Goal: Information Seeking & Learning: Check status

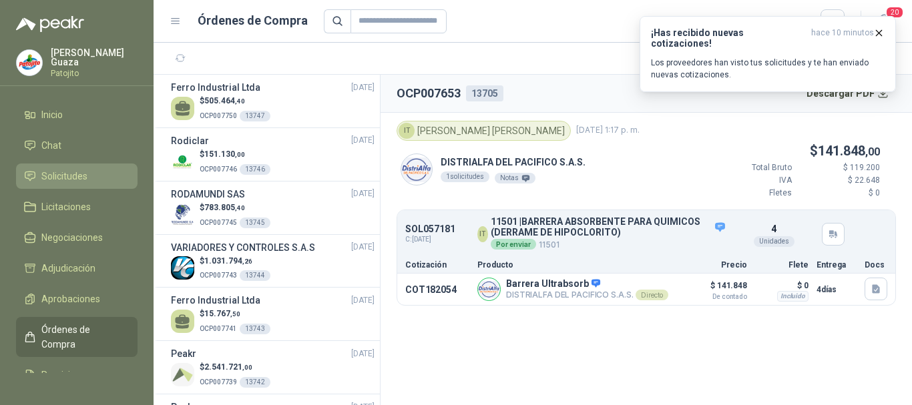
click at [63, 176] on span "Solicitudes" at bounding box center [64, 176] width 46 height 15
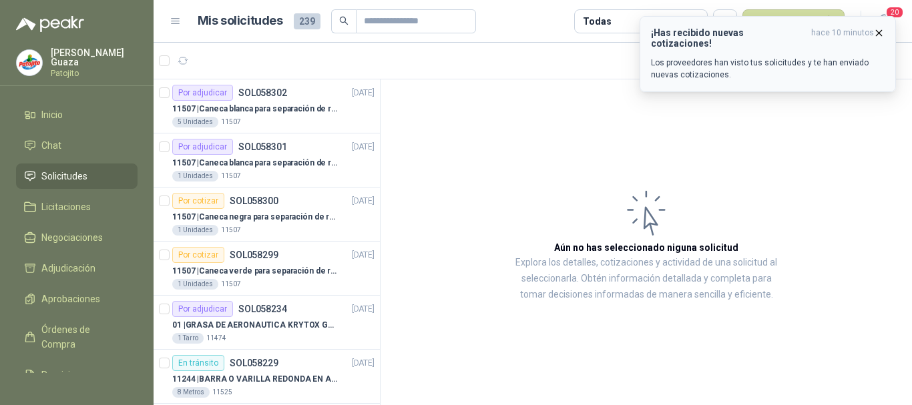
click at [880, 29] on icon "button" at bounding box center [879, 32] width 11 height 11
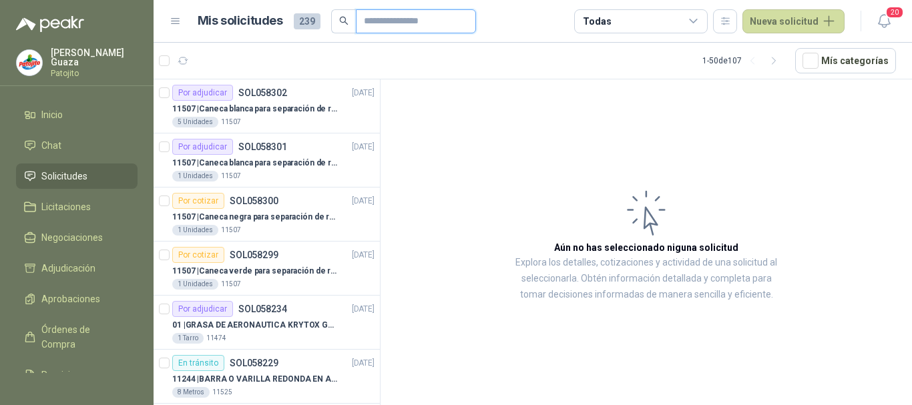
click at [393, 28] on input "text" at bounding box center [411, 21] width 94 height 23
type input "******"
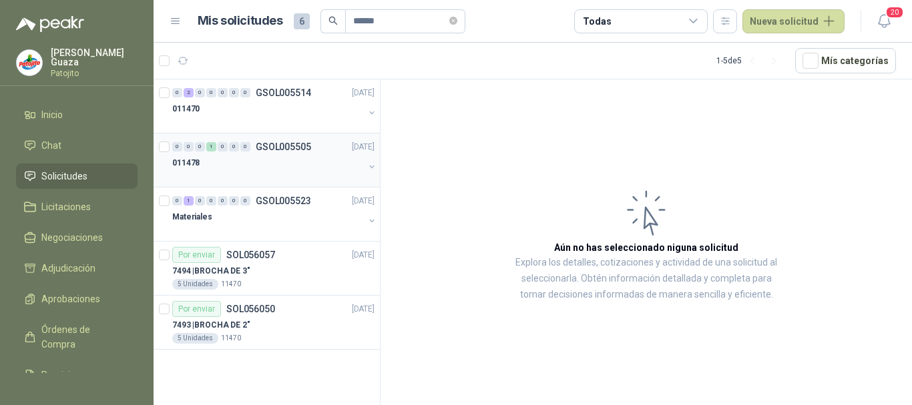
click at [278, 147] on p "GSOL005505" at bounding box center [283, 146] width 55 height 9
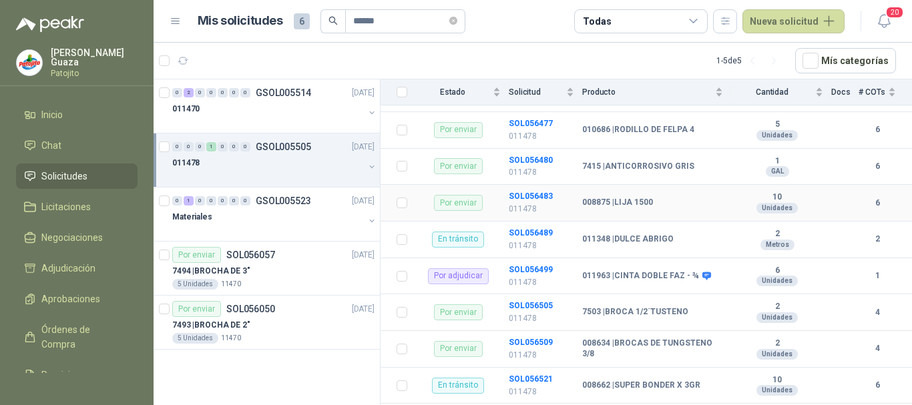
scroll to position [323, 0]
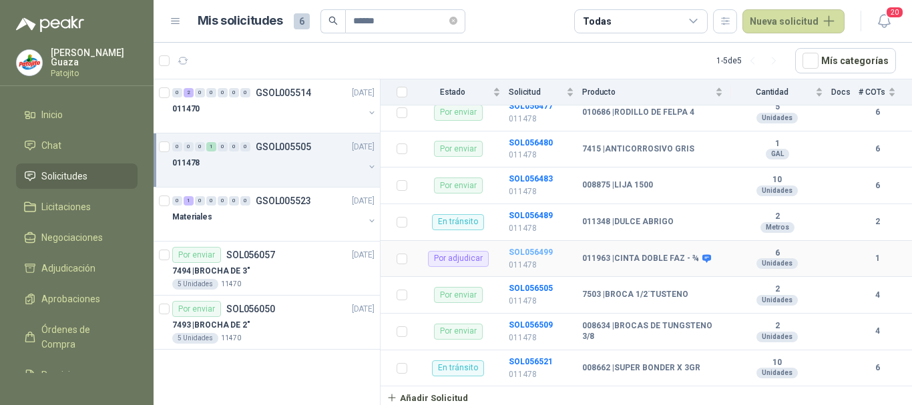
click at [525, 251] on b "SOL056499" at bounding box center [531, 252] width 44 height 9
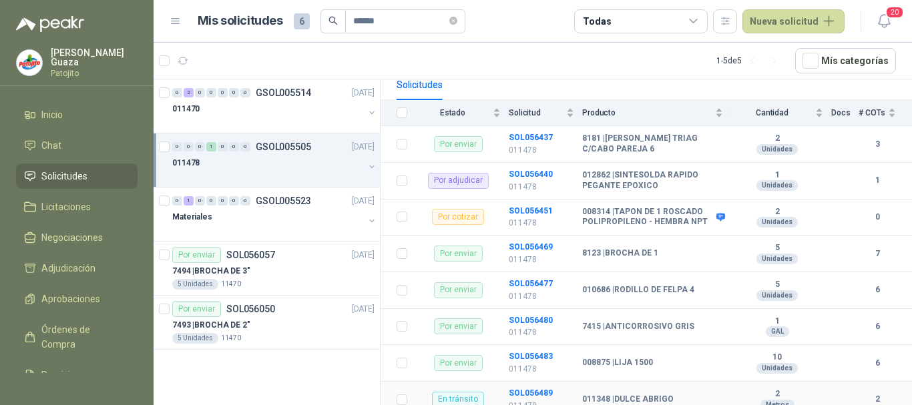
scroll to position [122, 0]
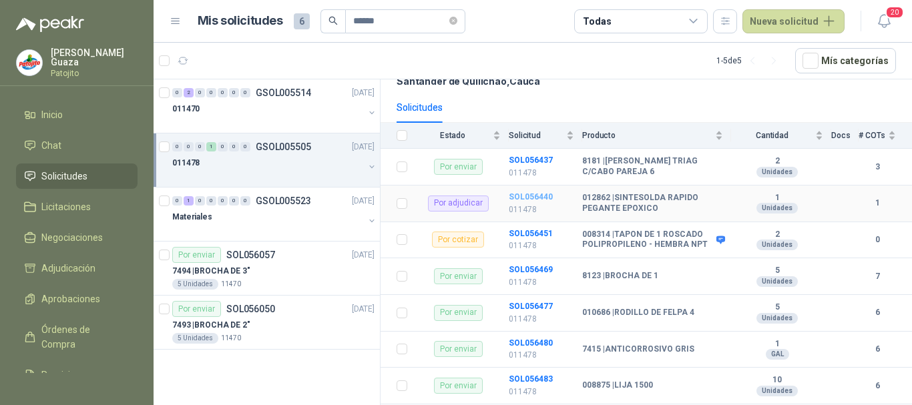
click at [514, 195] on b "SOL056440" at bounding box center [531, 196] width 44 height 9
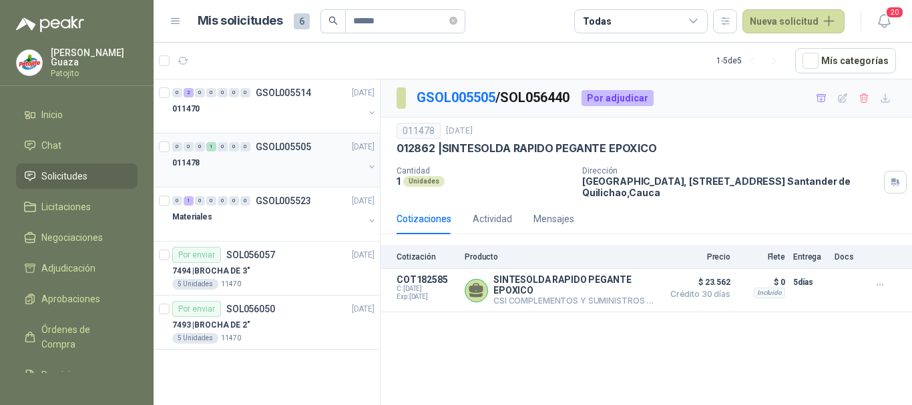
click at [282, 146] on p "GSOL005505" at bounding box center [283, 146] width 55 height 9
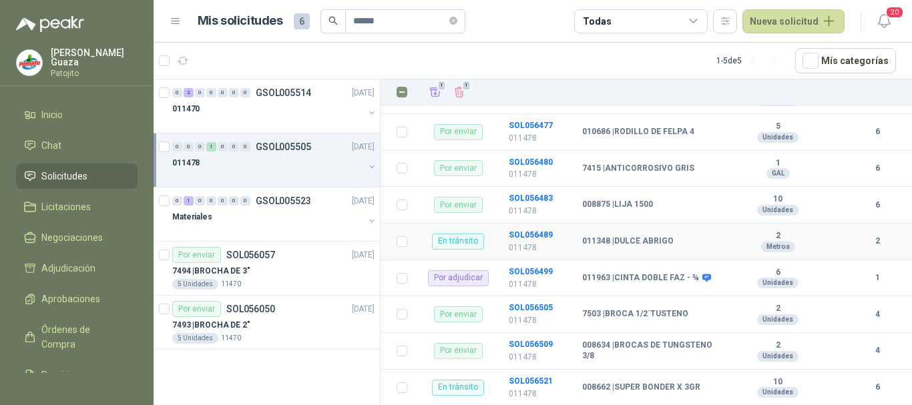
scroll to position [323, 0]
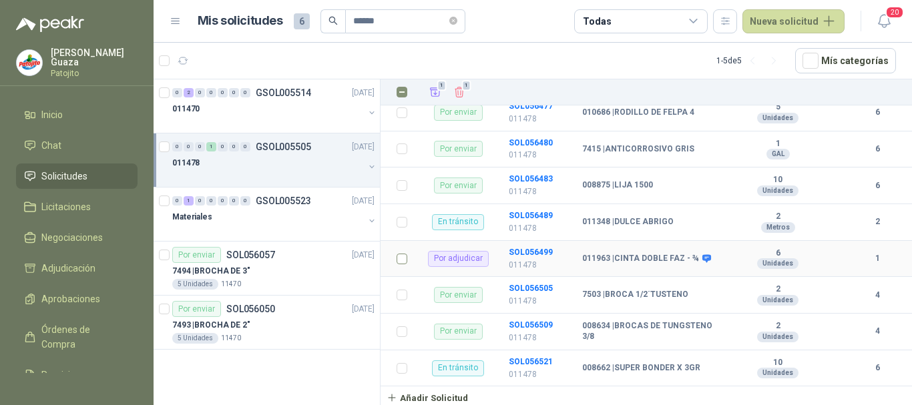
click at [393, 261] on td at bounding box center [398, 259] width 35 height 37
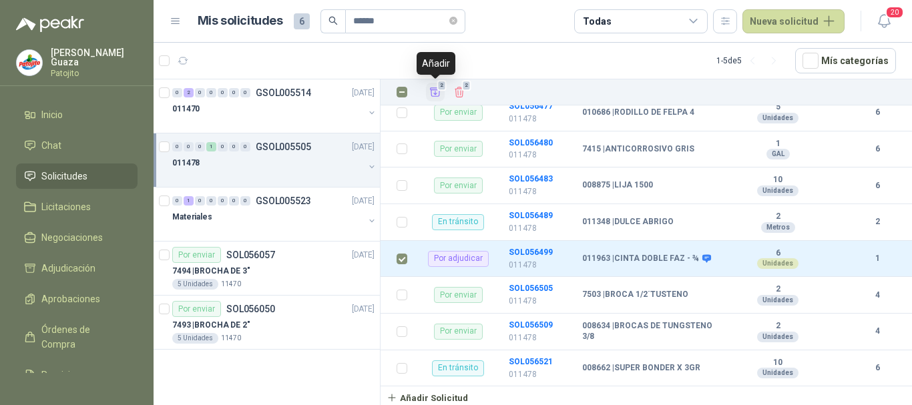
click at [438, 91] on icon "Añadir" at bounding box center [436, 92] width 12 height 12
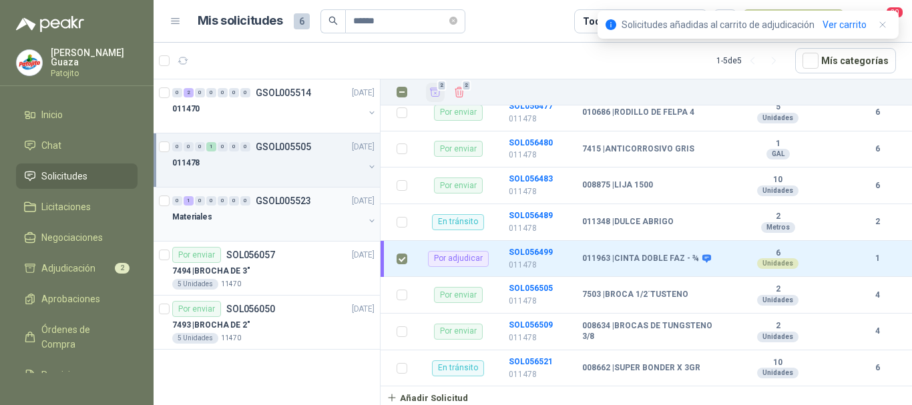
click at [304, 198] on p "GSOL005523" at bounding box center [283, 200] width 55 height 9
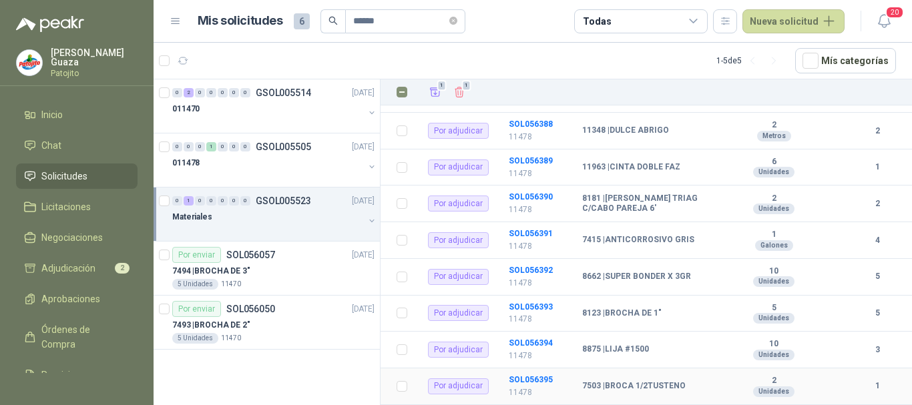
scroll to position [1151, 0]
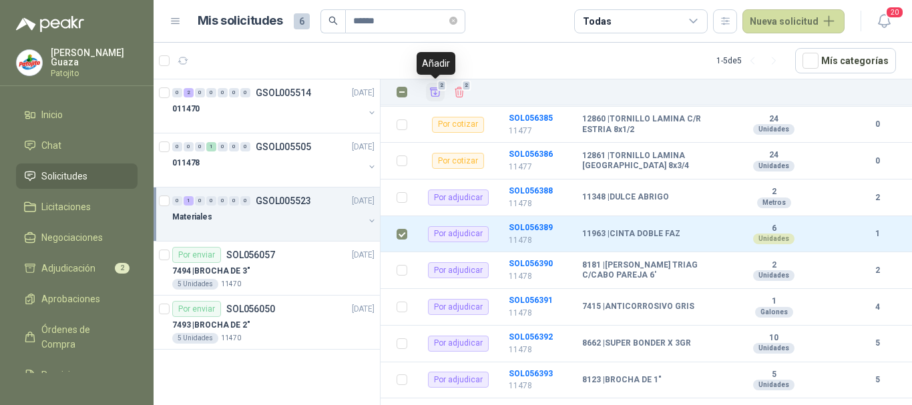
click at [429, 90] on button "2" at bounding box center [435, 92] width 19 height 19
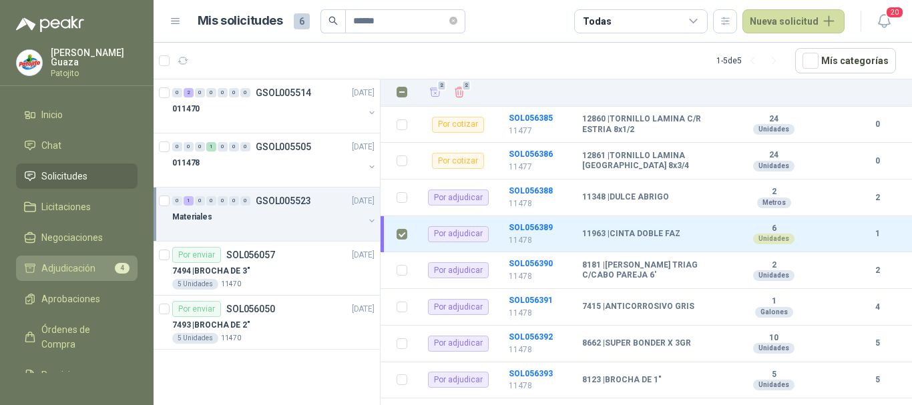
click at [79, 276] on link "Adjudicación 4" at bounding box center [77, 268] width 122 height 25
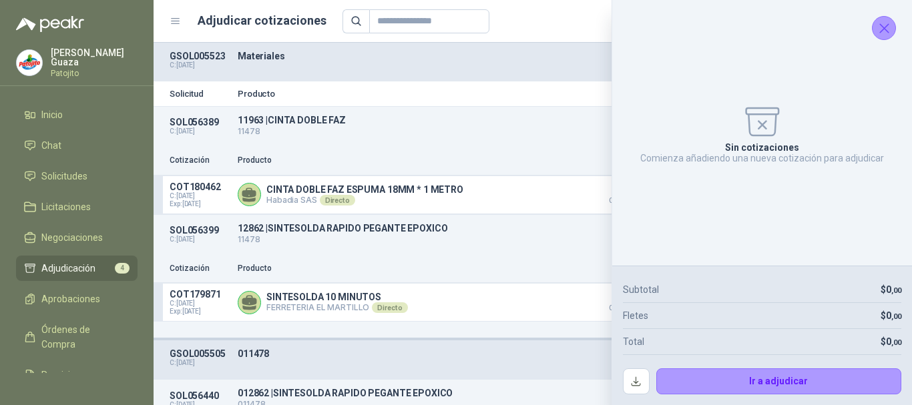
drag, startPoint x: 890, startPoint y: 23, endPoint x: 879, endPoint y: 27, distance: 11.4
click at [891, 23] on icon "Cerrar" at bounding box center [884, 28] width 17 height 17
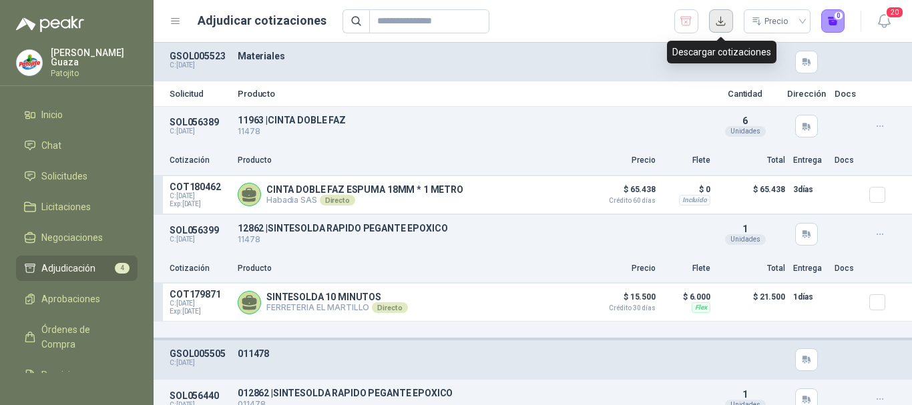
click at [725, 22] on button "button" at bounding box center [721, 21] width 24 height 24
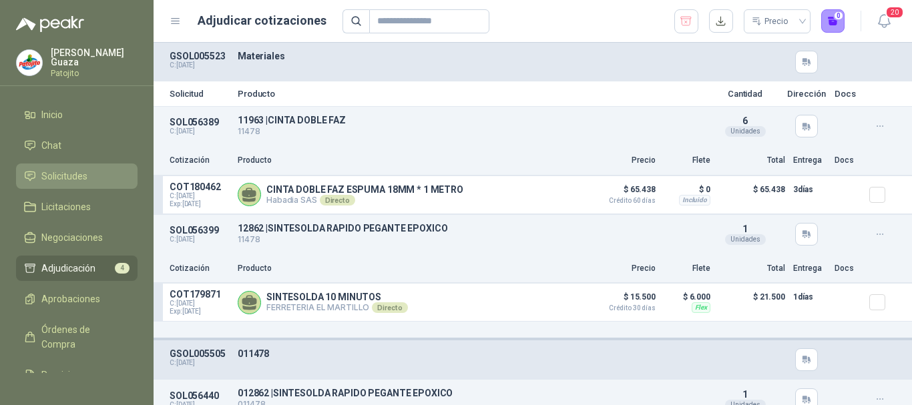
click at [72, 173] on span "Solicitudes" at bounding box center [64, 176] width 46 height 15
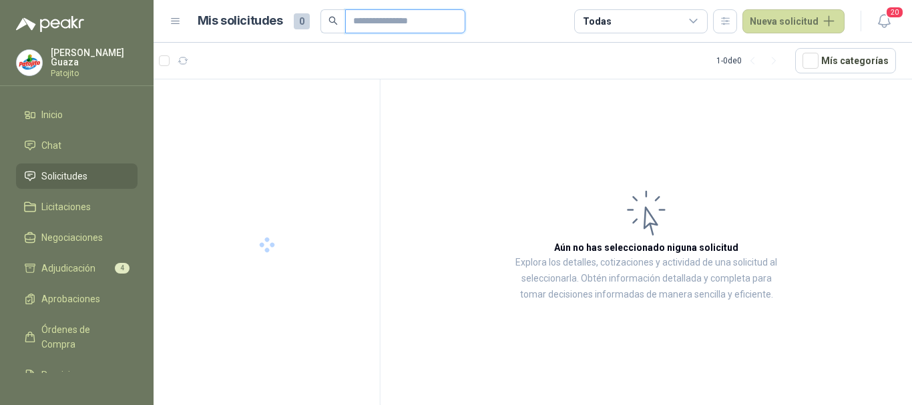
click at [365, 27] on input "text" at bounding box center [400, 21] width 94 height 23
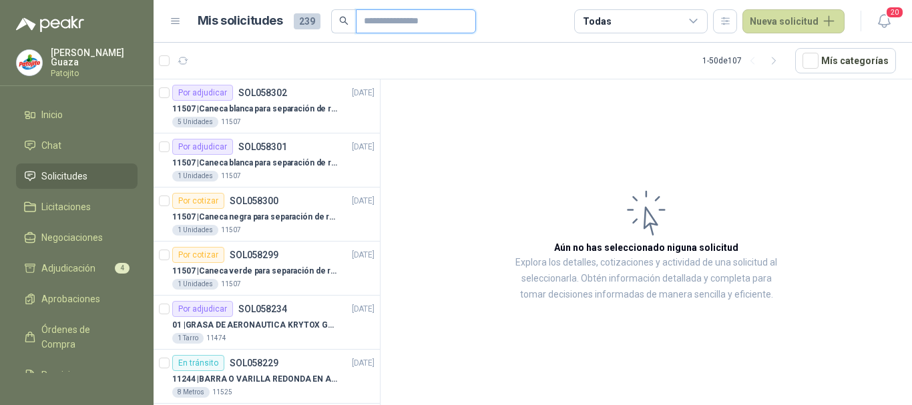
type input "******"
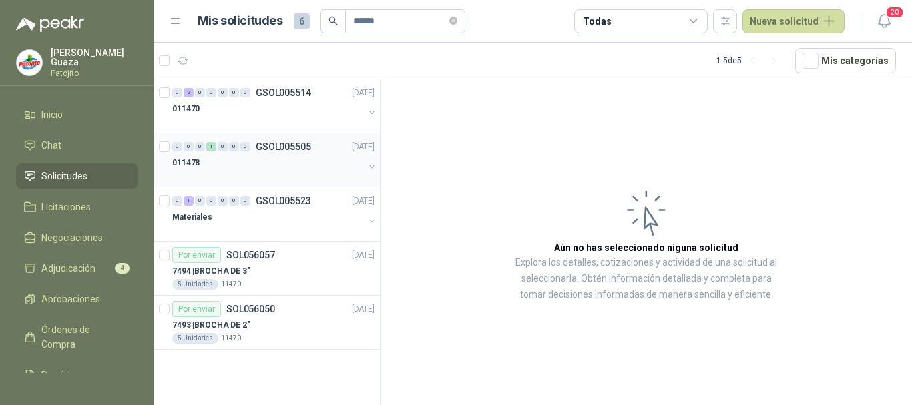
click at [275, 149] on p "GSOL005505" at bounding box center [283, 146] width 55 height 9
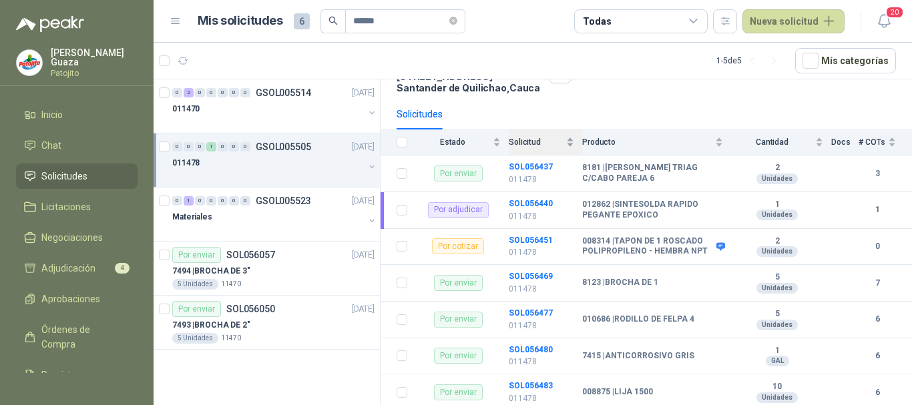
scroll to position [134, 0]
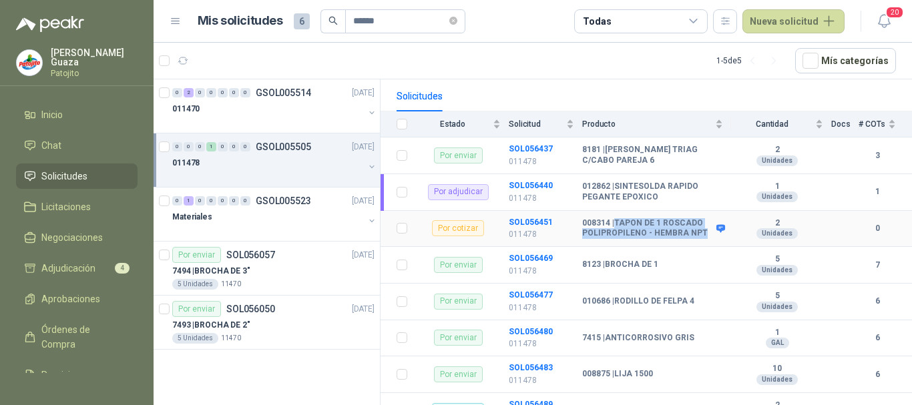
drag, startPoint x: 615, startPoint y: 222, endPoint x: 701, endPoint y: 239, distance: 87.8
click at [701, 239] on td "008314 | TAPON DE 1 ROSCADO POLIPROPILENO - HEMBRA NPT" at bounding box center [656, 229] width 149 height 37
copy b "TAPON DE 1 ROSCADO POLIPROPILENO - HEMBRA NPT"
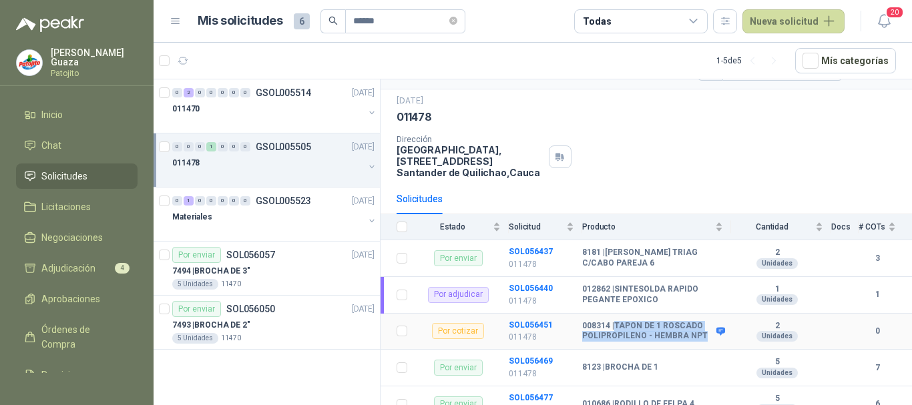
scroll to position [0, 0]
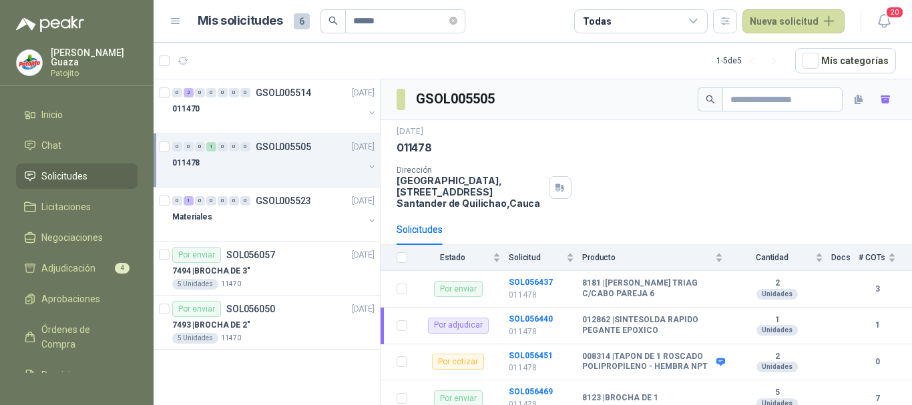
click at [697, 120] on div "GSOL005505" at bounding box center [647, 99] width 532 height 41
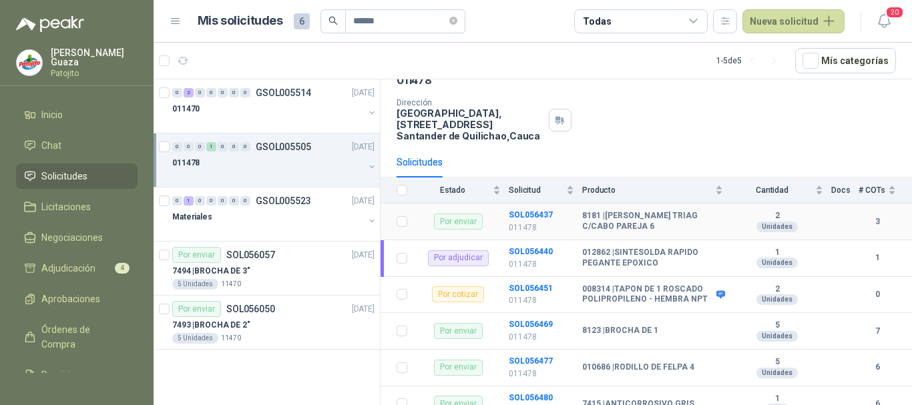
scroll to position [67, 0]
click at [524, 291] on b "SOL056451" at bounding box center [531, 289] width 44 height 9
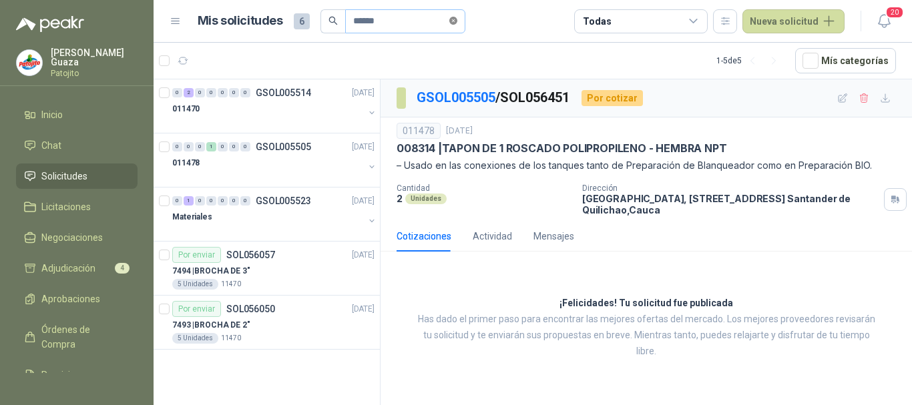
click at [458, 23] on icon "close-circle" at bounding box center [454, 21] width 8 height 8
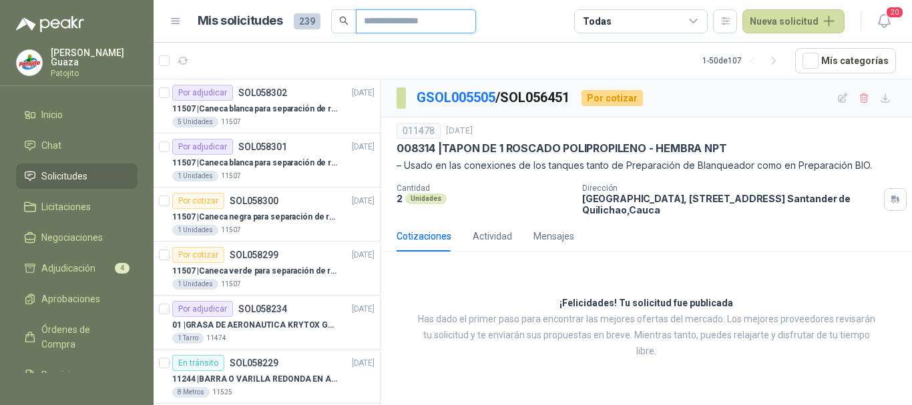
click at [424, 26] on input "text" at bounding box center [411, 21] width 94 height 23
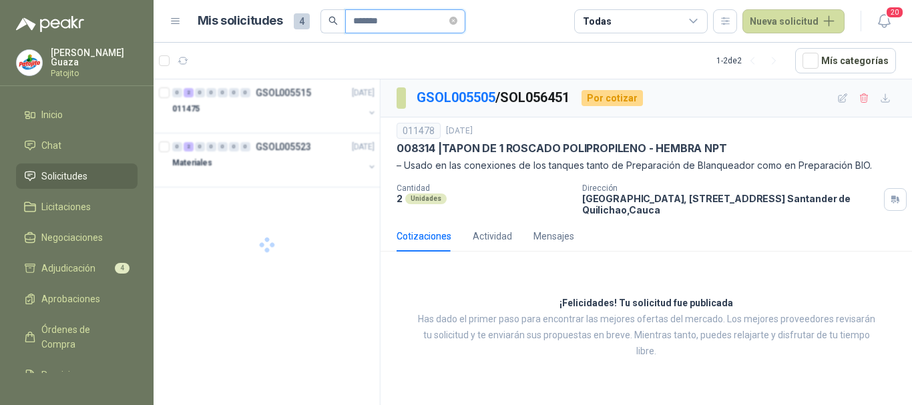
type input "*******"
drag, startPoint x: 427, startPoint y: 27, endPoint x: 339, endPoint y: 13, distance: 89.2
click at [339, 13] on span "*******" at bounding box center [393, 21] width 145 height 24
click at [75, 175] on span "Solicitudes" at bounding box center [64, 176] width 46 height 15
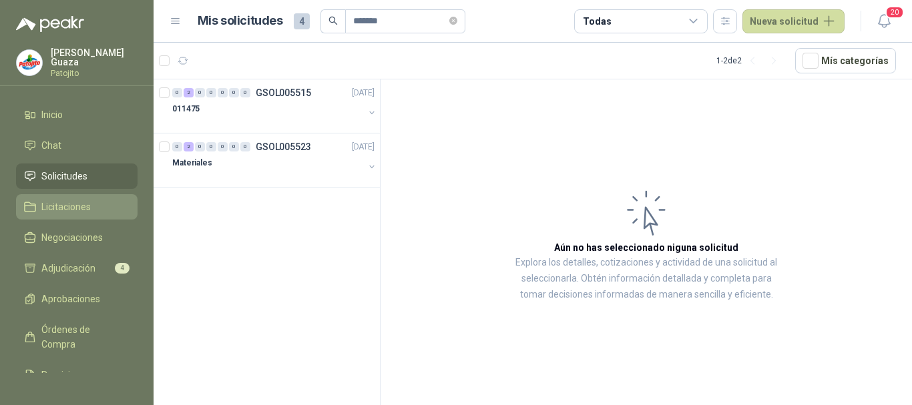
click at [67, 212] on span "Licitaciones" at bounding box center [65, 207] width 49 height 15
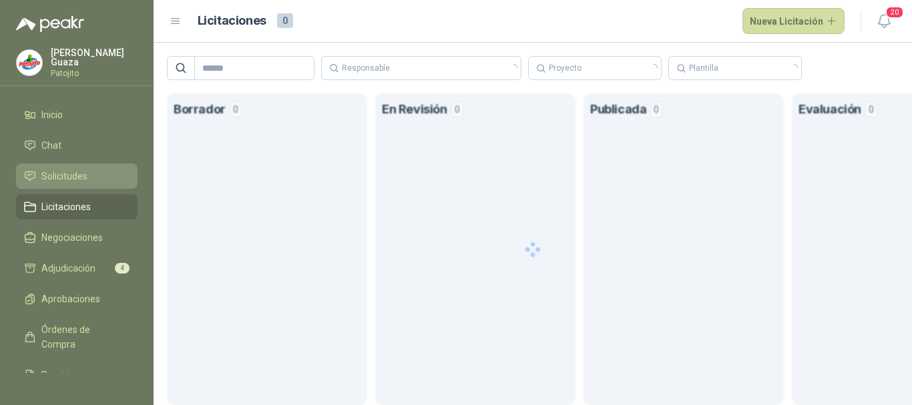
click at [79, 176] on span "Solicitudes" at bounding box center [64, 176] width 46 height 15
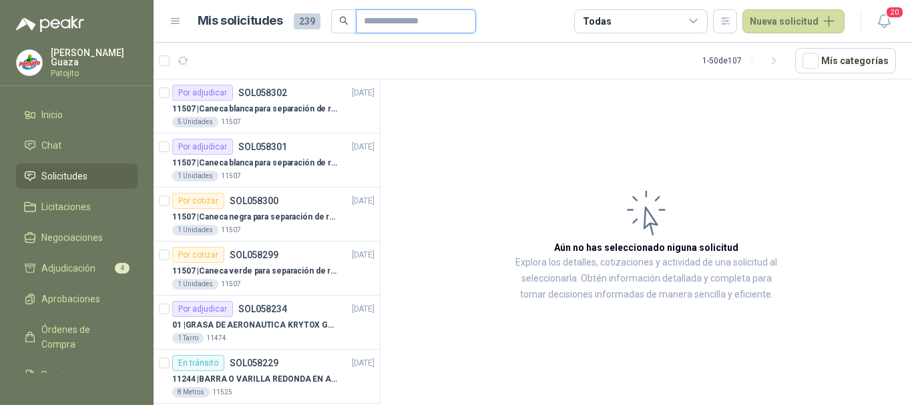
click at [389, 23] on input "text" at bounding box center [411, 21] width 94 height 23
paste input "*******"
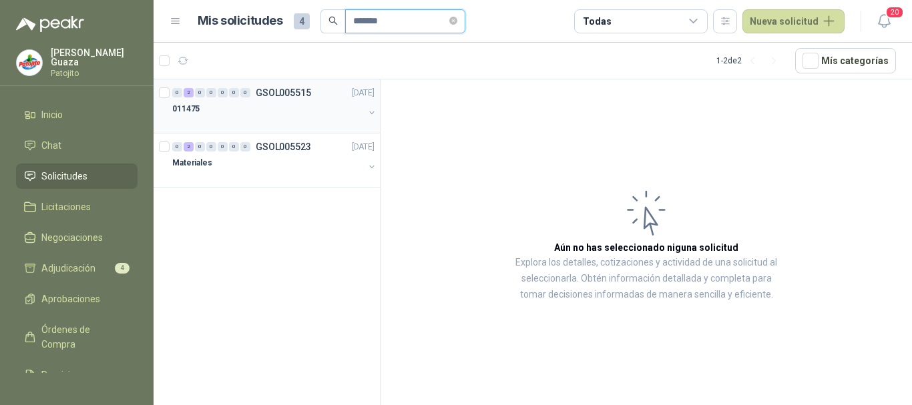
type input "*******"
click at [280, 92] on p "GSOL005515" at bounding box center [283, 92] width 55 height 9
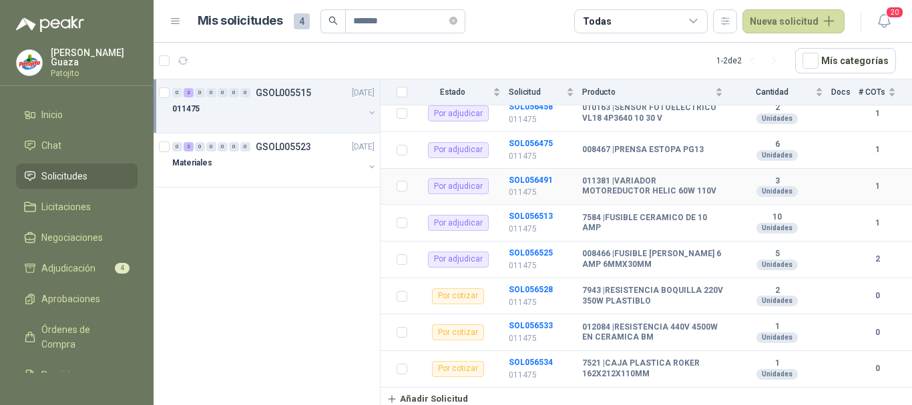
scroll to position [286, 0]
click at [263, 146] on p "GSOL005523" at bounding box center [283, 146] width 55 height 9
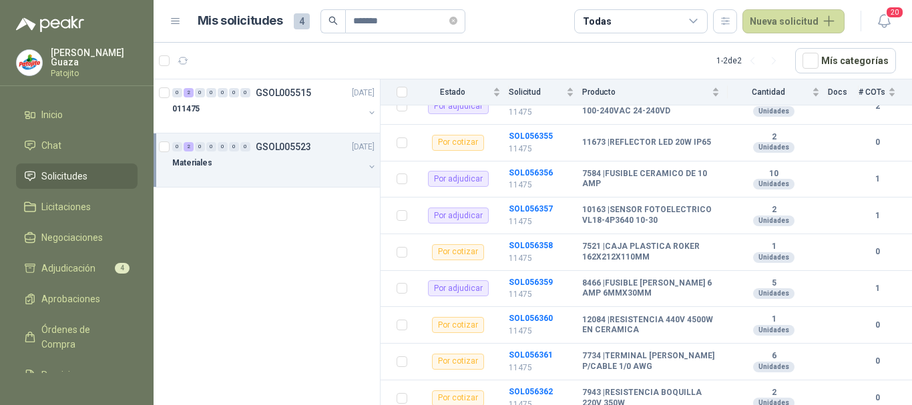
scroll to position [200, 0]
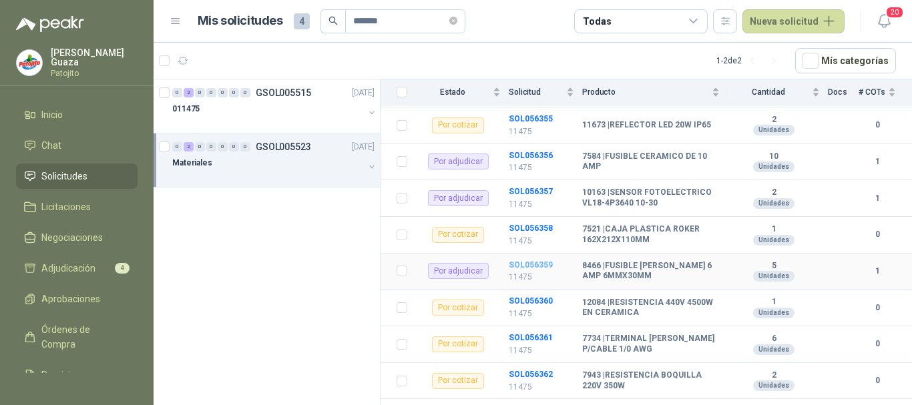
click at [530, 263] on b "SOL056359" at bounding box center [531, 265] width 44 height 9
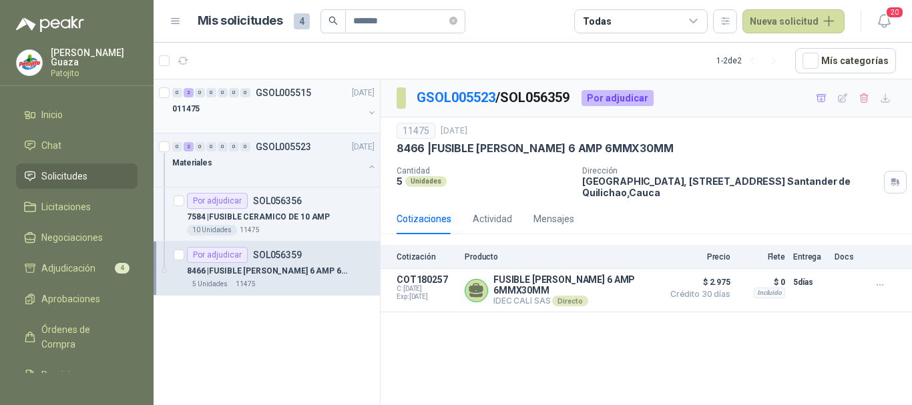
click at [314, 92] on div "0 2 0 0 0 0 0 GSOL005515 [DATE]" at bounding box center [274, 93] width 205 height 16
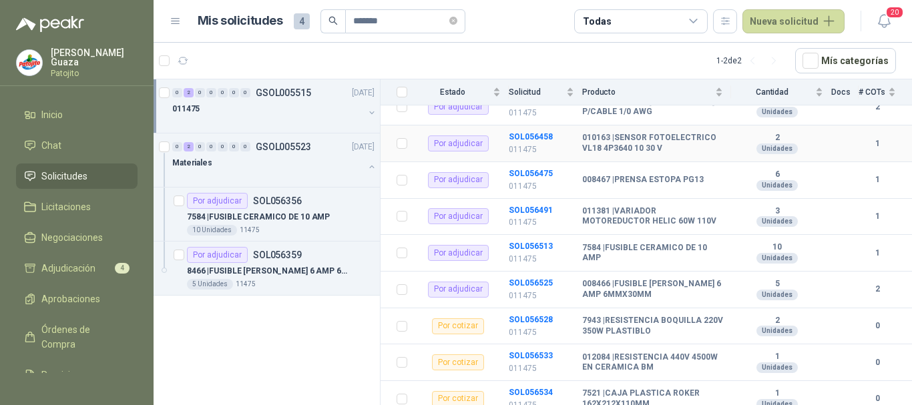
scroll to position [267, 0]
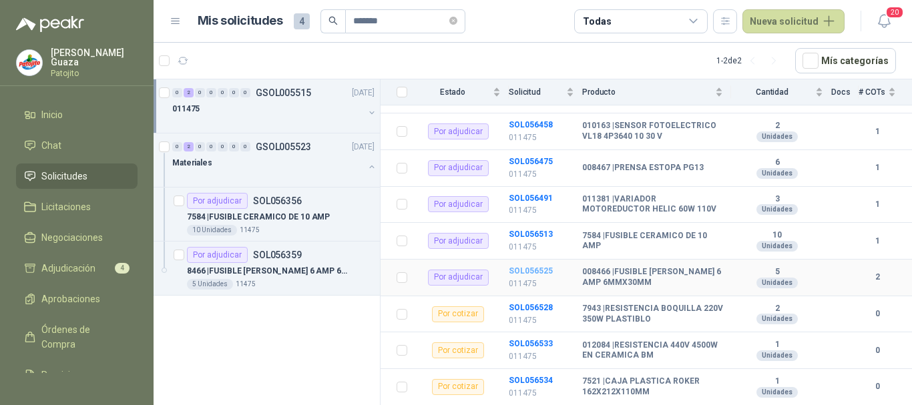
click at [544, 273] on b "SOL056525" at bounding box center [531, 271] width 44 height 9
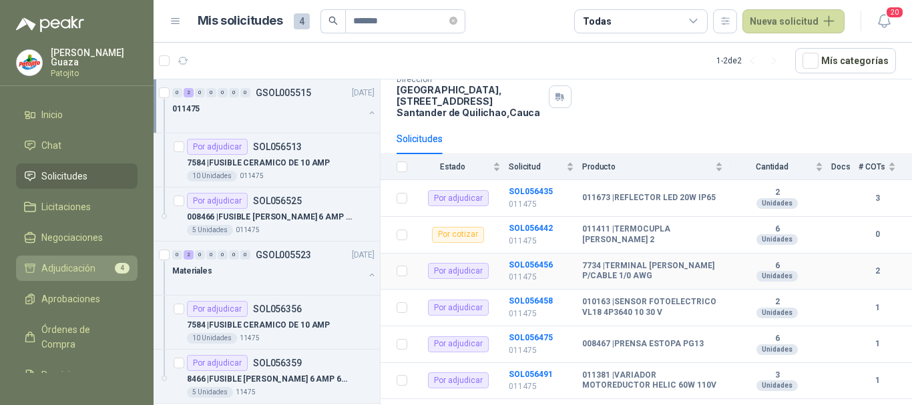
scroll to position [85, 0]
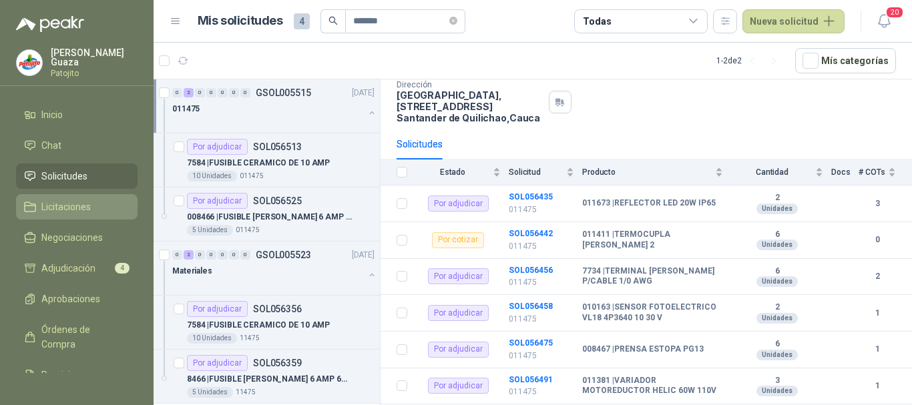
click at [61, 215] on link "Licitaciones" at bounding box center [77, 206] width 122 height 25
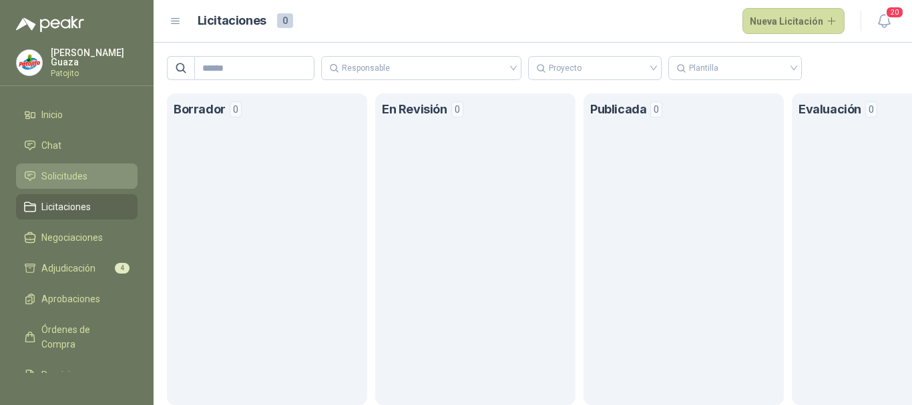
click at [83, 179] on span "Solicitudes" at bounding box center [64, 176] width 46 height 15
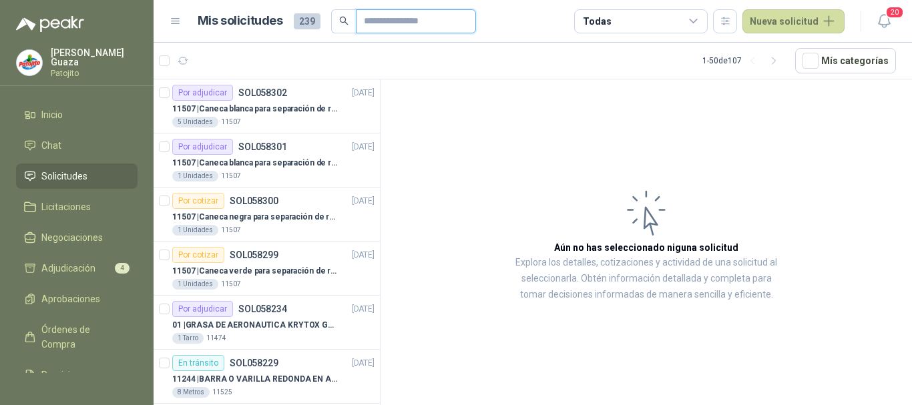
click at [371, 31] on input "text" at bounding box center [411, 21] width 94 height 23
type input "*******"
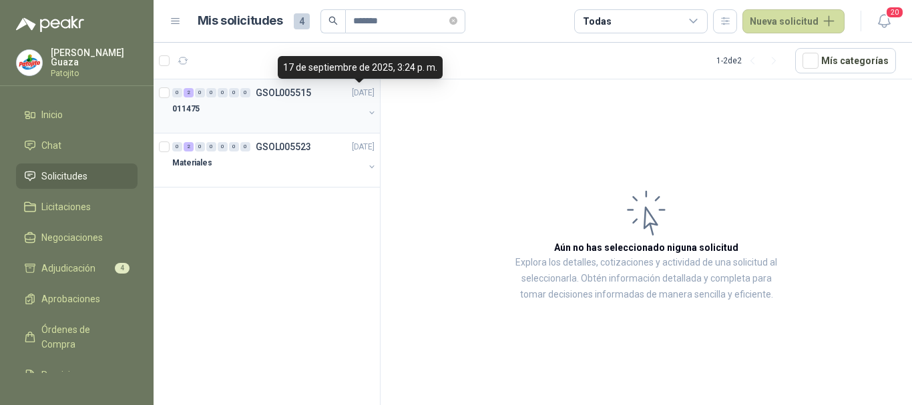
click at [283, 90] on p "GSOL005515" at bounding box center [283, 92] width 55 height 9
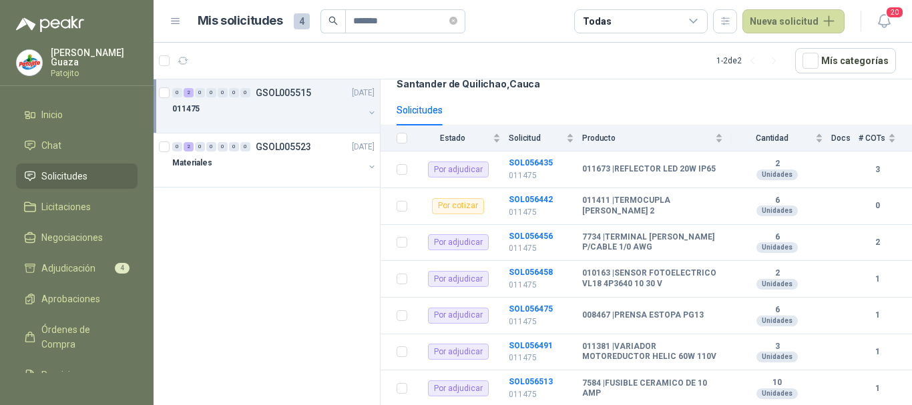
scroll to position [134, 0]
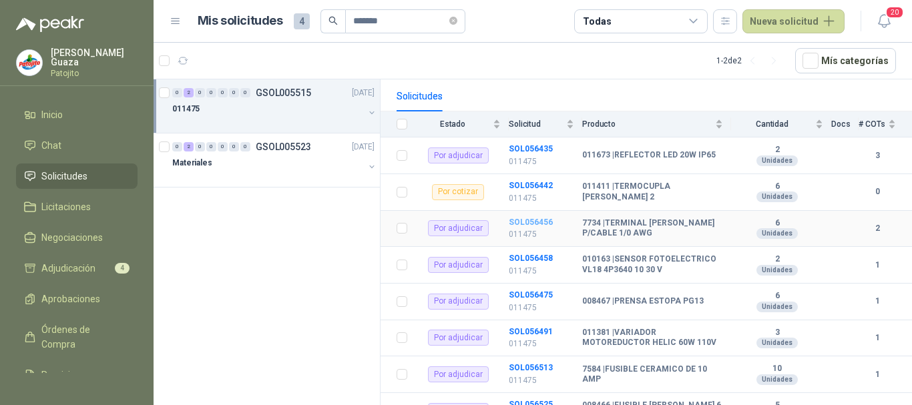
click at [536, 223] on b "SOL056456" at bounding box center [531, 222] width 44 height 9
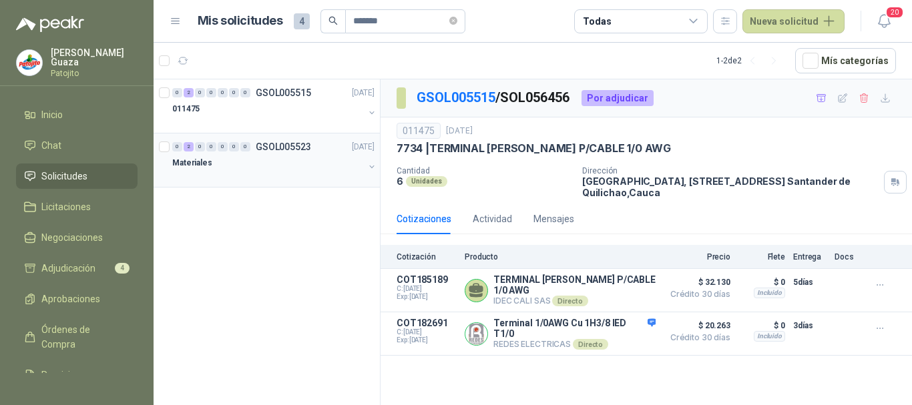
click at [272, 145] on p "GSOL005523" at bounding box center [283, 146] width 55 height 9
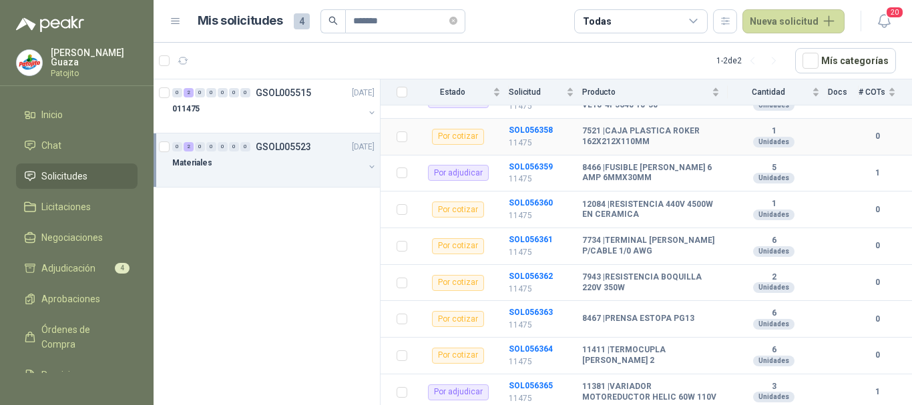
scroll to position [334, 0]
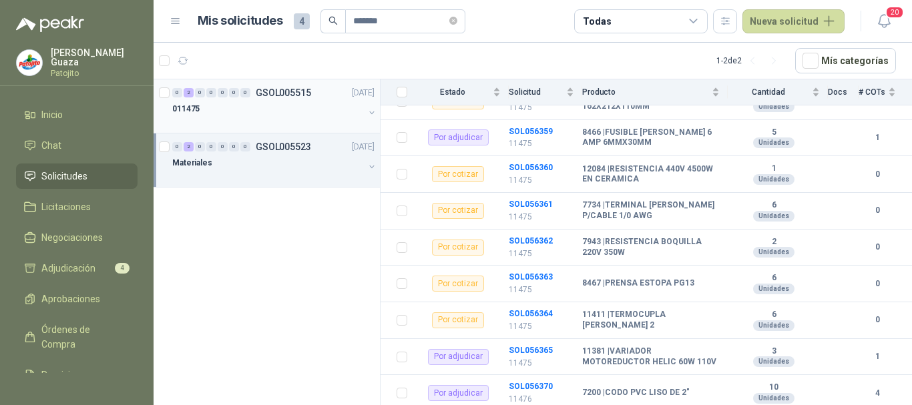
click at [269, 98] on div "0 2 0 0 0 0 0 GSOL005515 [DATE]" at bounding box center [274, 93] width 205 height 16
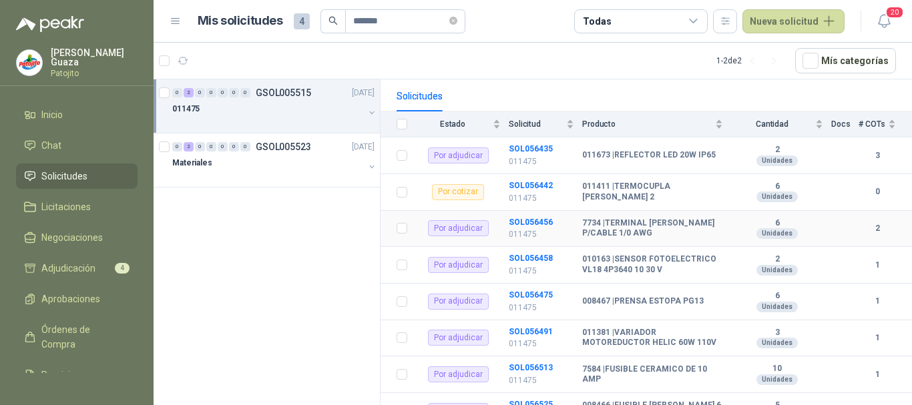
scroll to position [200, 0]
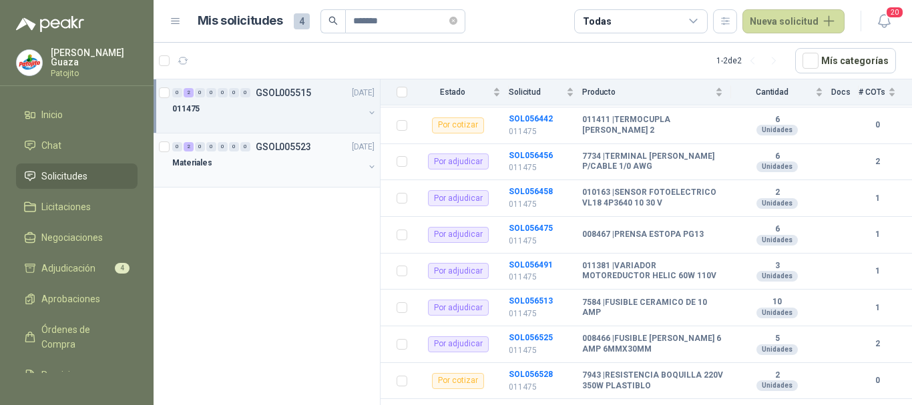
click at [295, 148] on p "GSOL005523" at bounding box center [283, 146] width 55 height 9
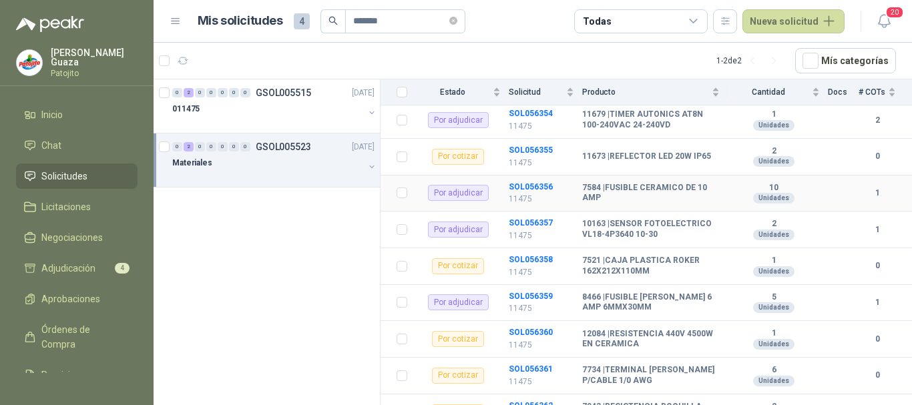
scroll to position [200, 0]
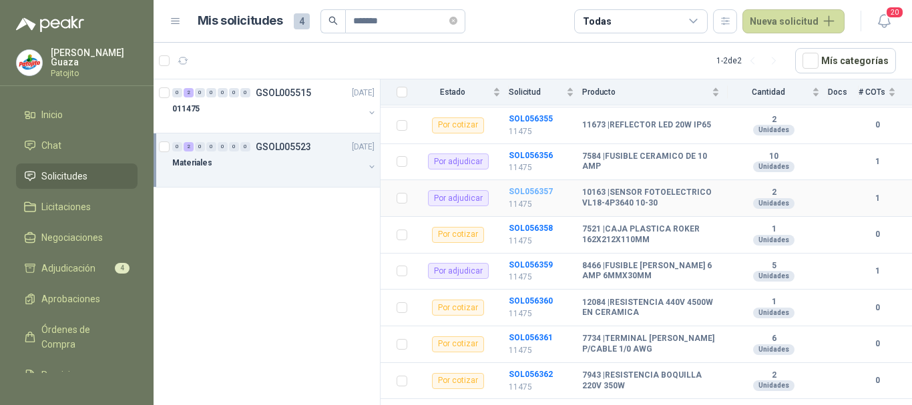
click at [525, 192] on b "SOL056357" at bounding box center [531, 191] width 44 height 9
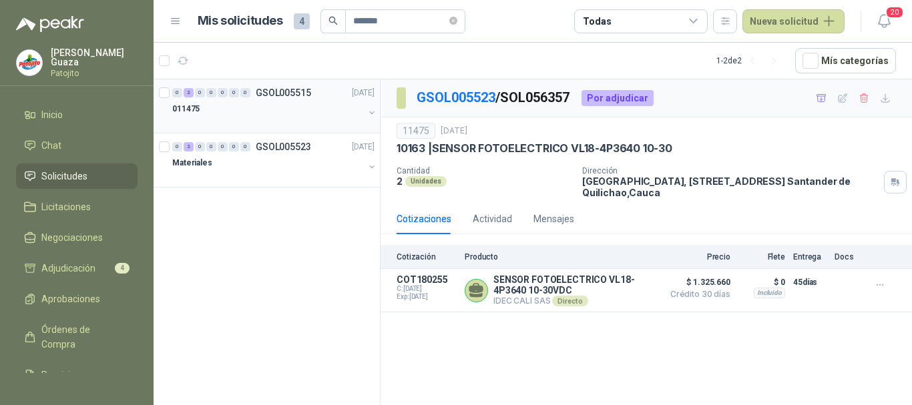
click at [278, 100] on div "0 2 0 0 0 0 0 GSOL005515 [DATE]" at bounding box center [274, 93] width 205 height 16
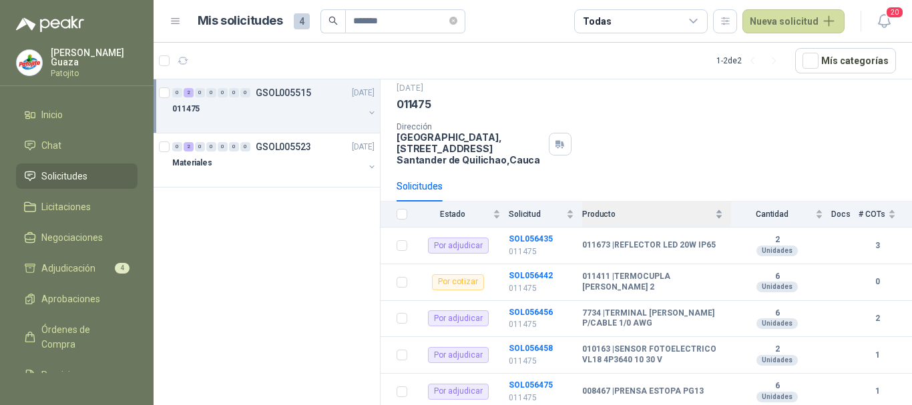
scroll to position [67, 0]
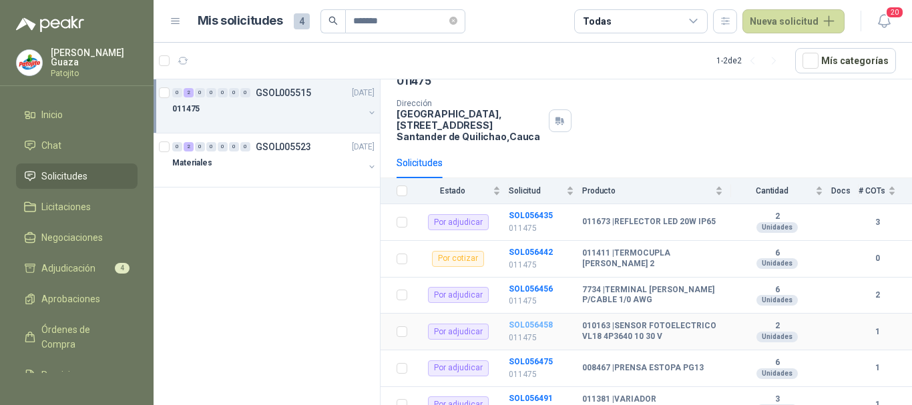
click at [527, 325] on b "SOL056458" at bounding box center [531, 325] width 44 height 9
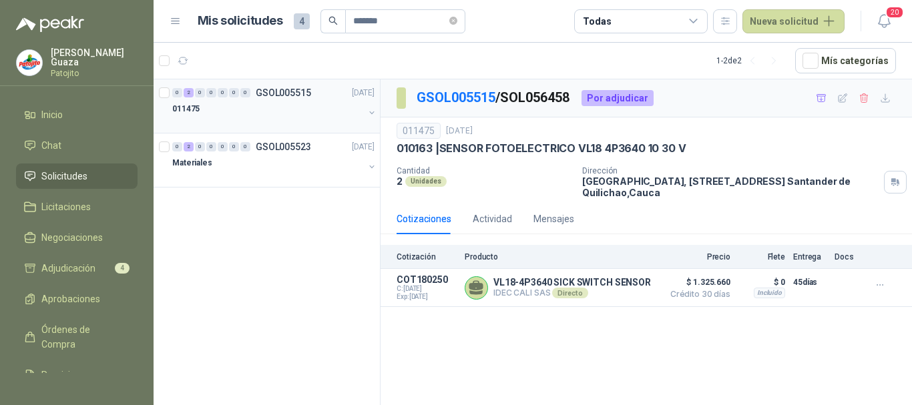
click at [293, 95] on p "GSOL005515" at bounding box center [283, 92] width 55 height 9
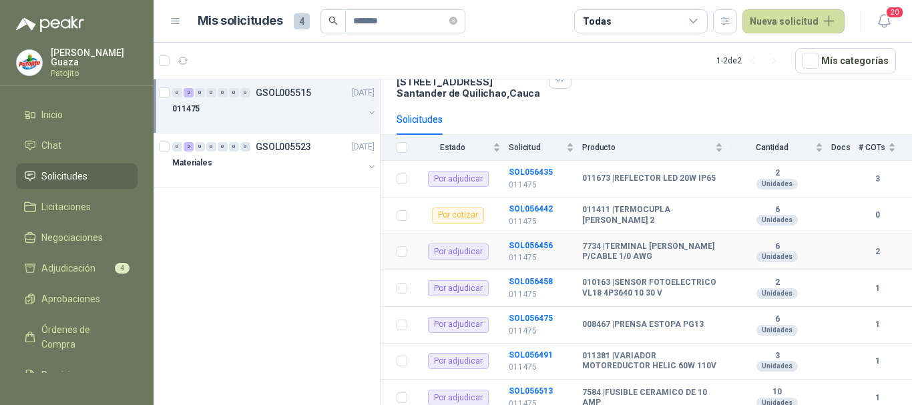
scroll to position [134, 0]
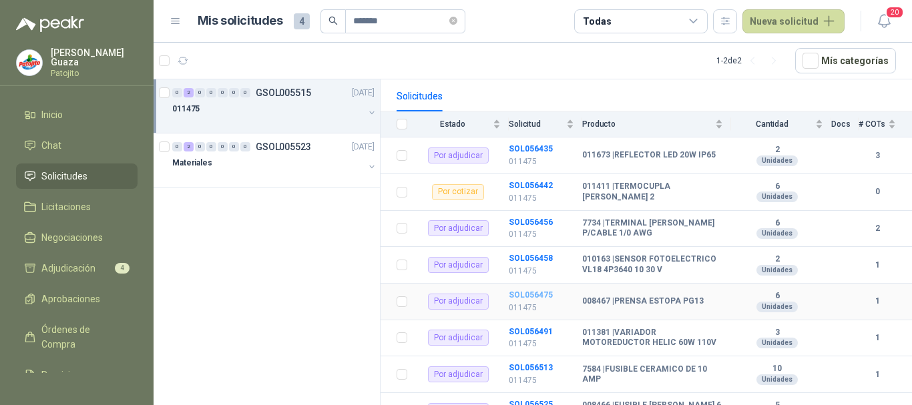
click at [518, 291] on b "SOL056475" at bounding box center [531, 295] width 44 height 9
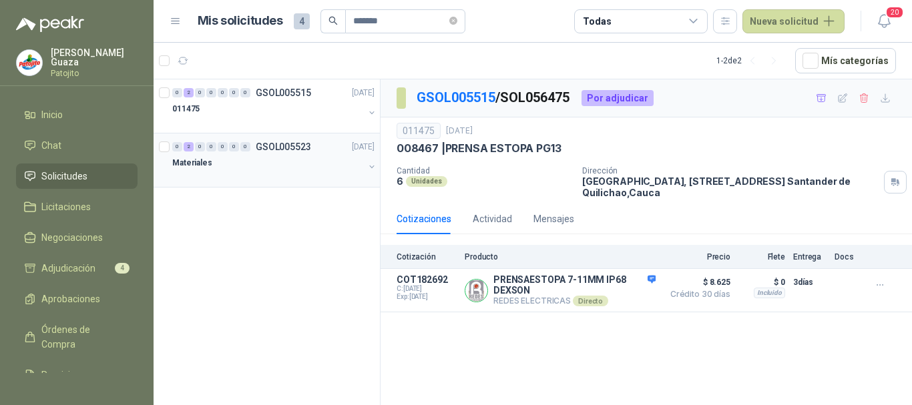
click at [295, 142] on p "GSOL005523" at bounding box center [283, 146] width 55 height 9
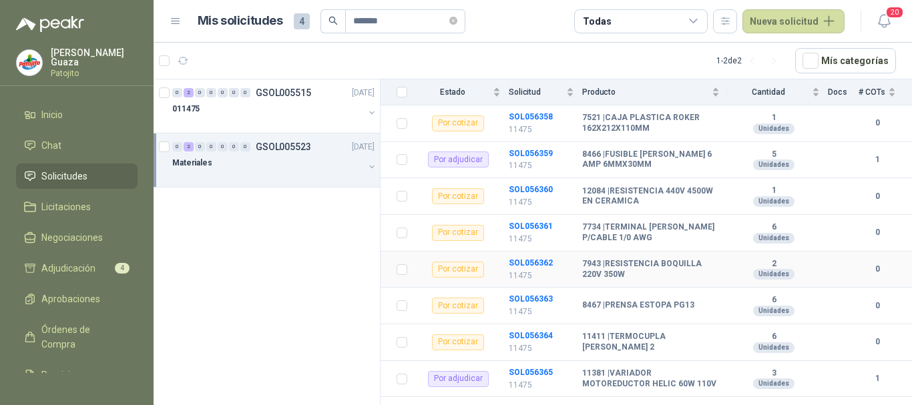
scroll to position [334, 0]
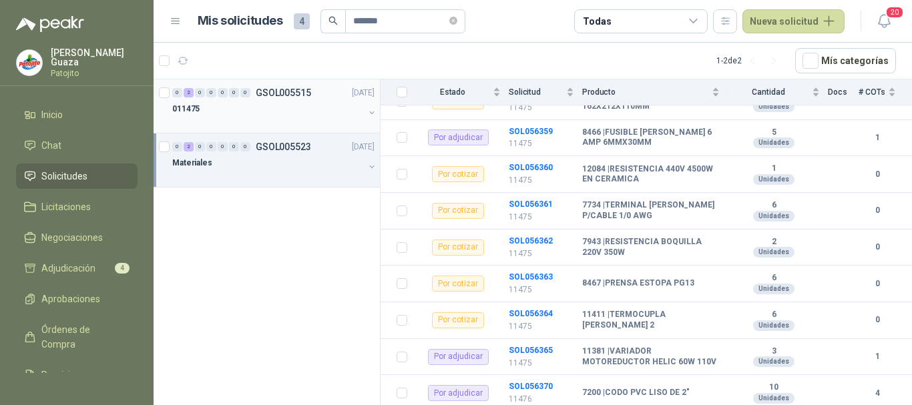
click at [265, 94] on p "GSOL005515" at bounding box center [283, 92] width 55 height 9
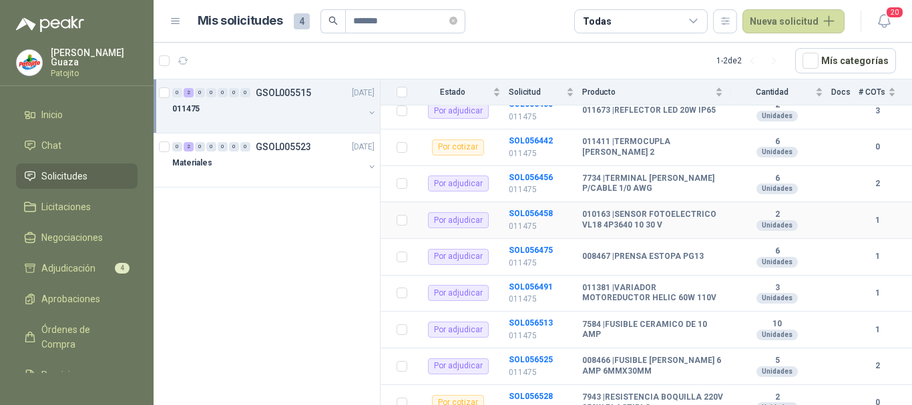
scroll to position [200, 0]
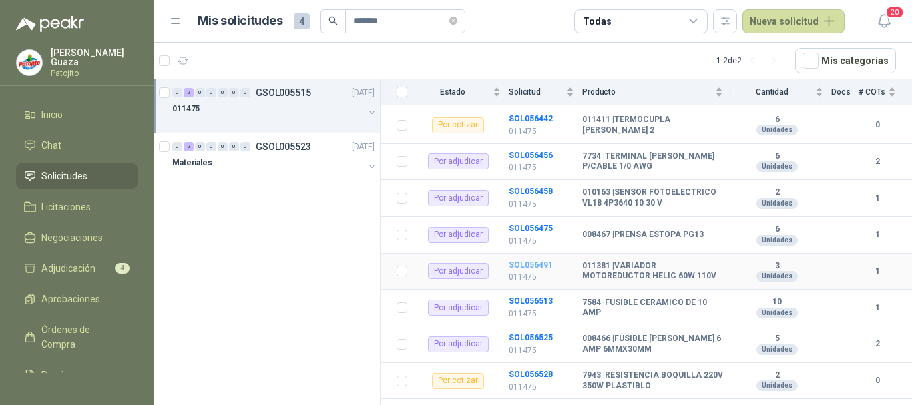
click at [518, 263] on b "SOL056491" at bounding box center [531, 265] width 44 height 9
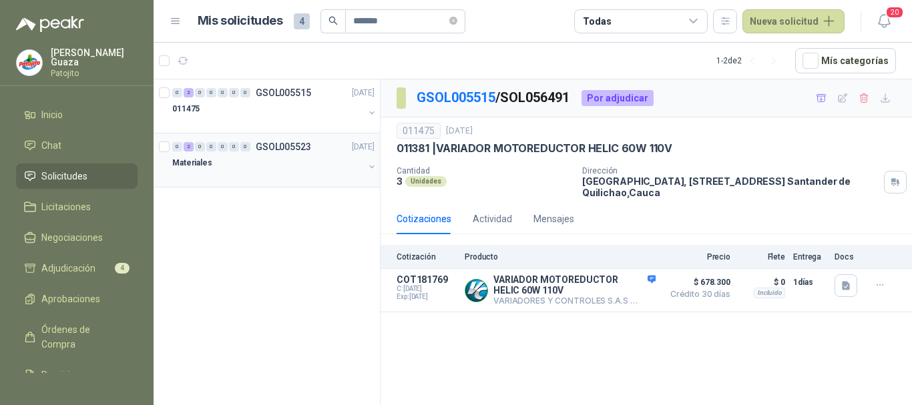
click at [289, 154] on div "0 2 0 0 0 0 0 GSOL005523 [DATE]" at bounding box center [274, 147] width 205 height 16
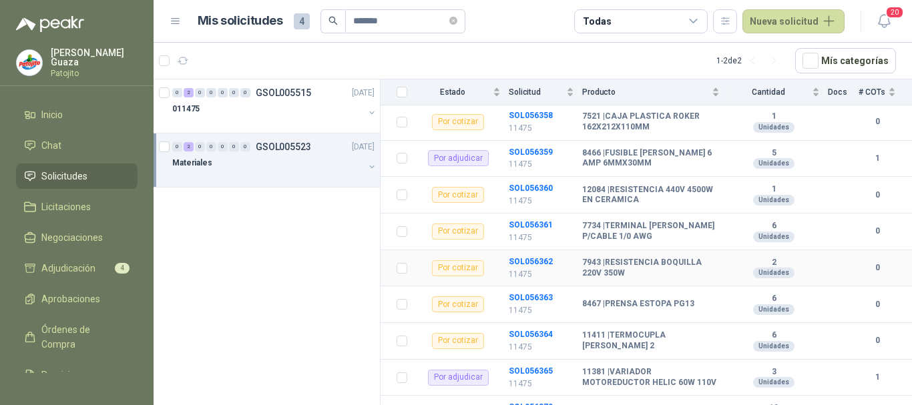
scroll to position [334, 0]
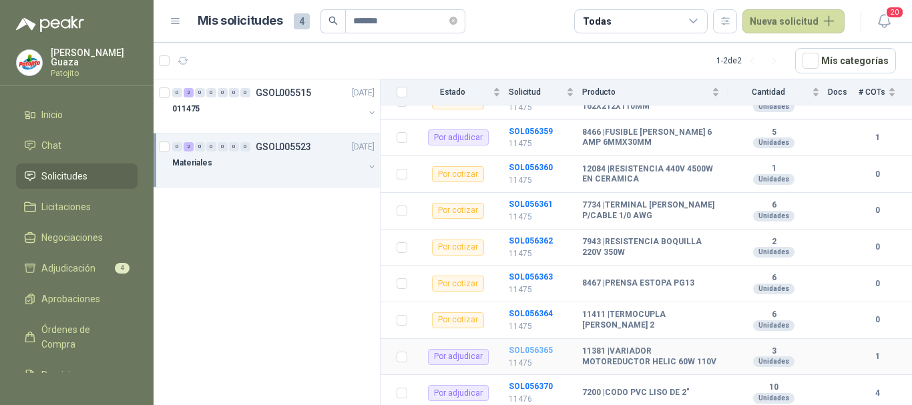
click at [522, 350] on b "SOL056365" at bounding box center [531, 350] width 44 height 9
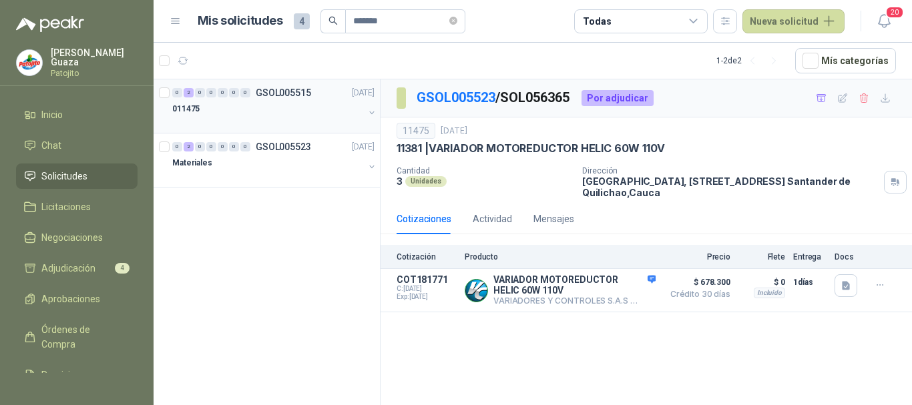
click at [292, 91] on p "GSOL005515" at bounding box center [283, 92] width 55 height 9
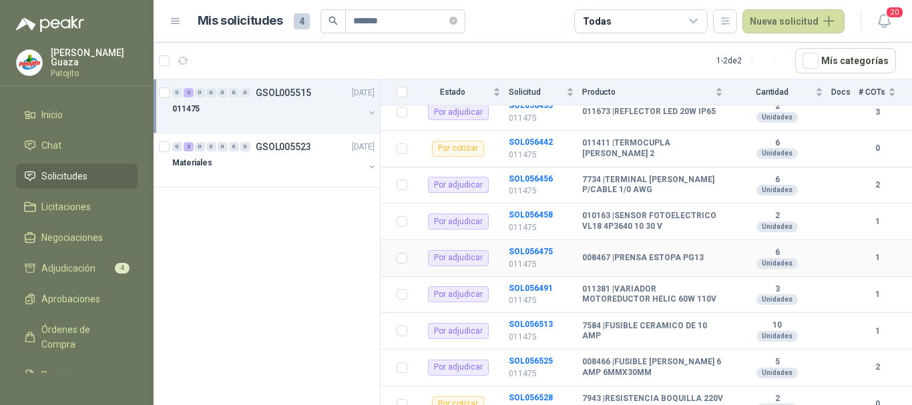
scroll to position [200, 0]
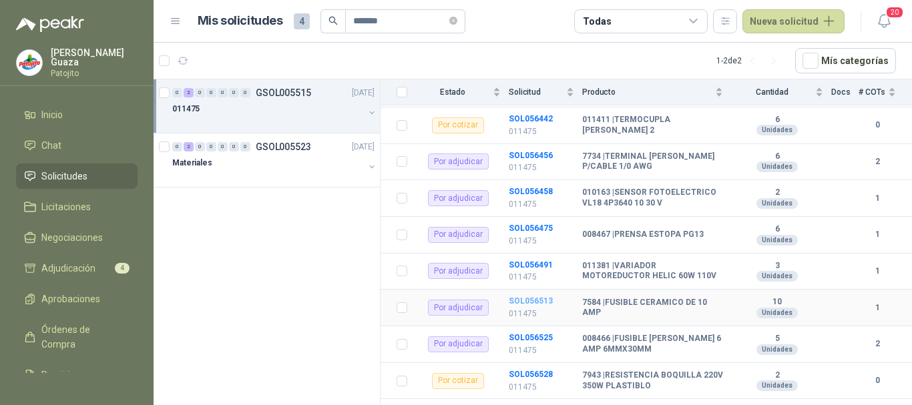
click at [546, 303] on b "SOL056513" at bounding box center [531, 301] width 44 height 9
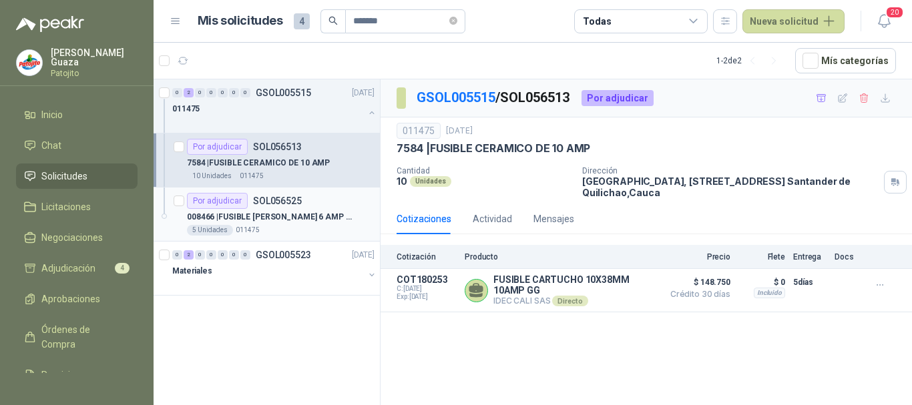
click at [277, 196] on p "SOL056525" at bounding box center [277, 200] width 49 height 9
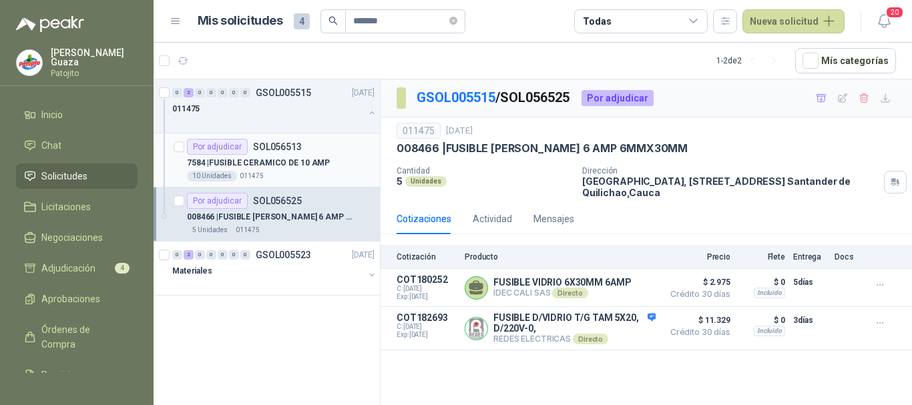
click at [281, 148] on p "SOL056513" at bounding box center [277, 146] width 49 height 9
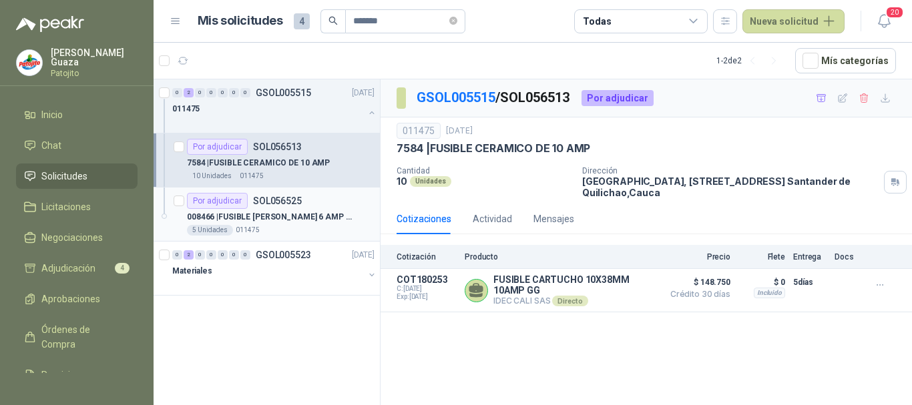
click at [281, 219] on p "008466 | FUSIBLE [PERSON_NAME] 6 AMP 6MMX30MM" at bounding box center [270, 217] width 166 height 13
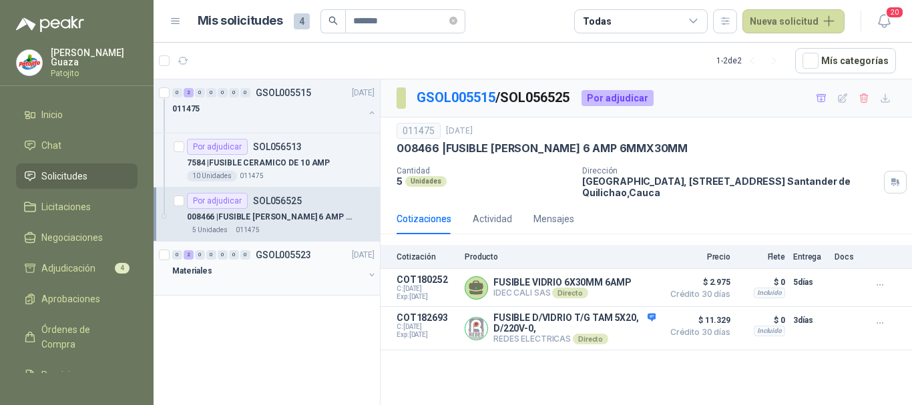
click at [280, 255] on p "GSOL005523" at bounding box center [283, 254] width 55 height 9
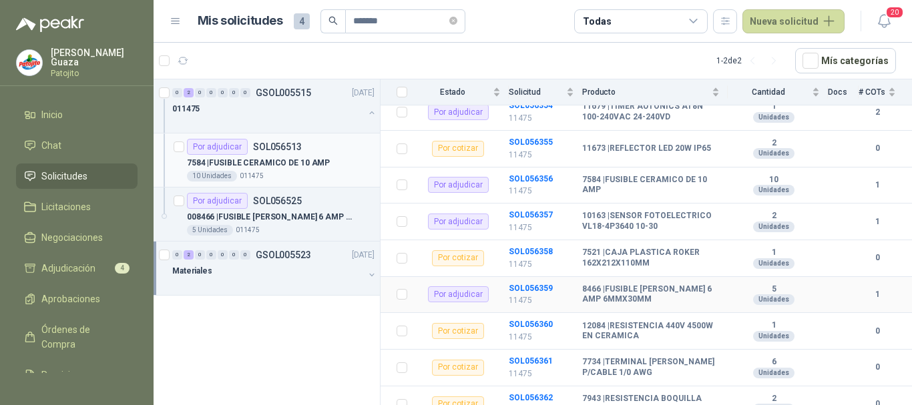
scroll to position [200, 0]
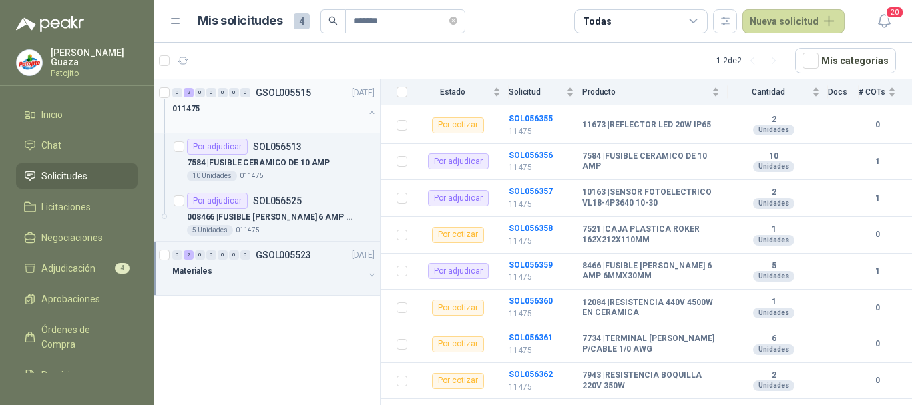
click at [299, 98] on div "0 2 0 0 0 0 0 GSOL005515 [DATE]" at bounding box center [274, 93] width 205 height 16
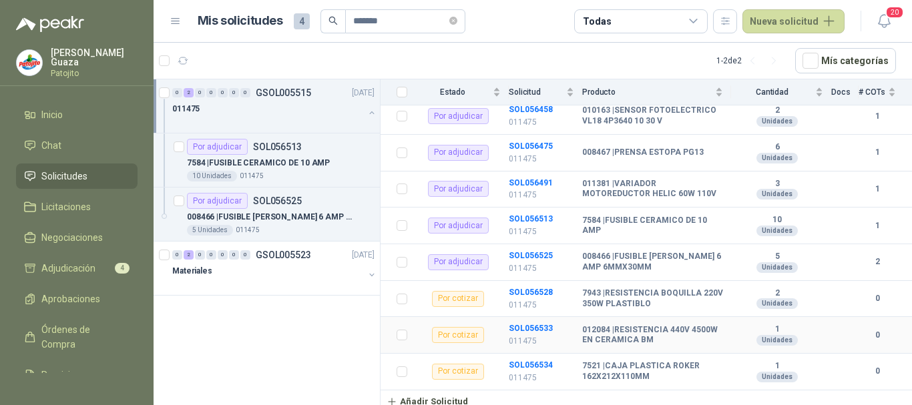
scroll to position [286, 0]
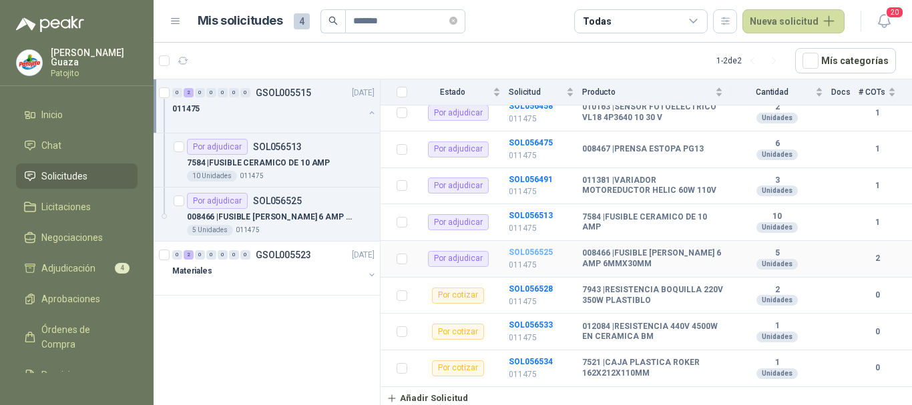
click at [536, 251] on b "SOL056525" at bounding box center [531, 252] width 44 height 9
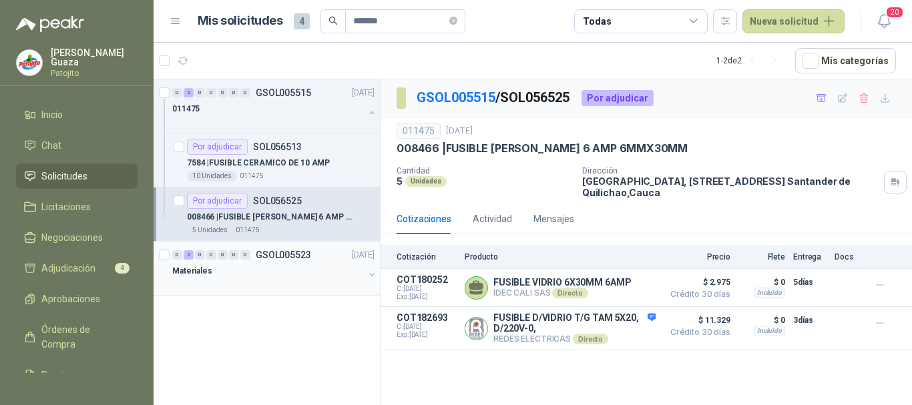
click at [284, 257] on p "GSOL005523" at bounding box center [283, 254] width 55 height 9
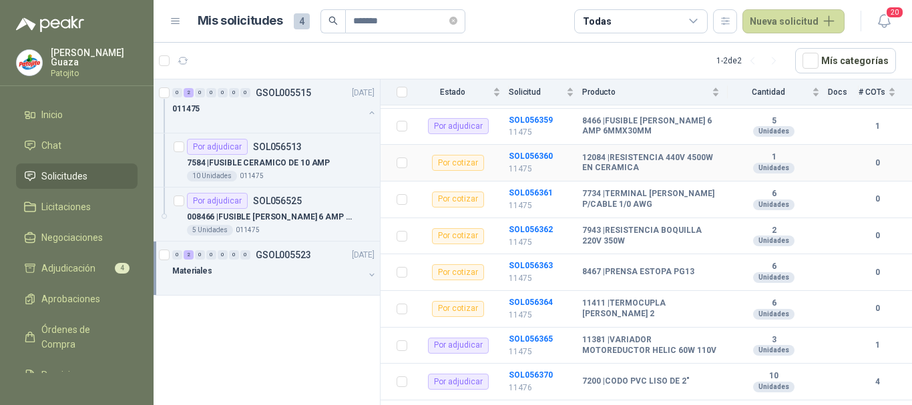
scroll to position [401, 0]
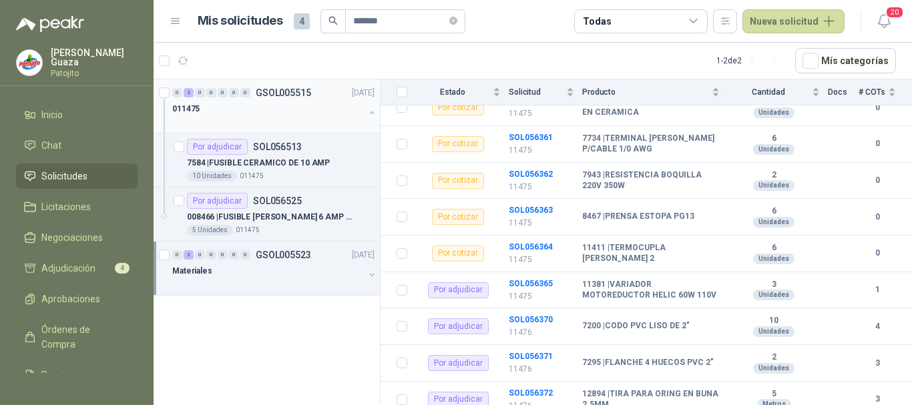
click at [285, 94] on p "GSOL005515" at bounding box center [283, 92] width 55 height 9
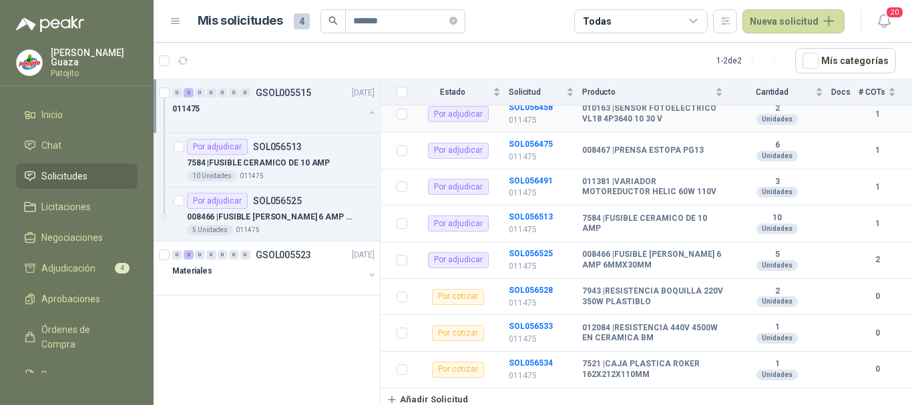
scroll to position [286, 0]
click at [288, 260] on p "GSOL005523" at bounding box center [283, 254] width 55 height 9
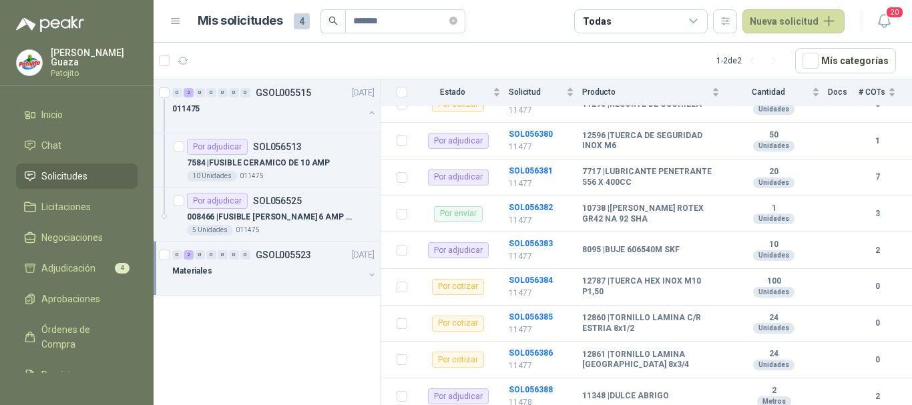
scroll to position [951, 0]
click at [266, 91] on p "GSOL005515" at bounding box center [283, 92] width 55 height 9
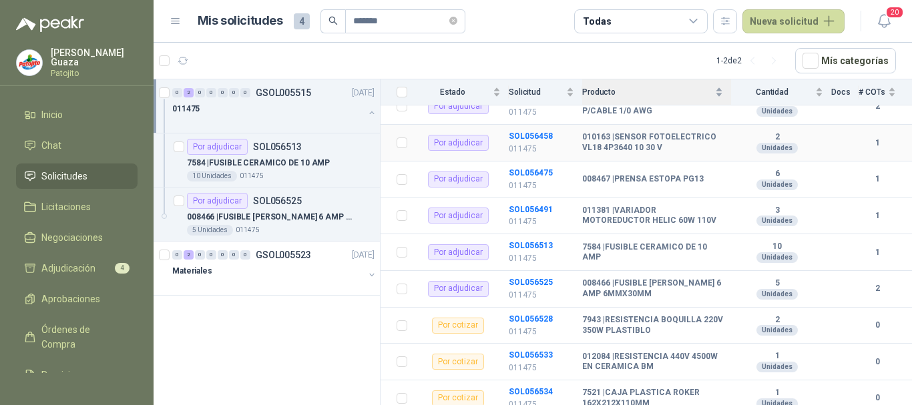
scroll to position [267, 0]
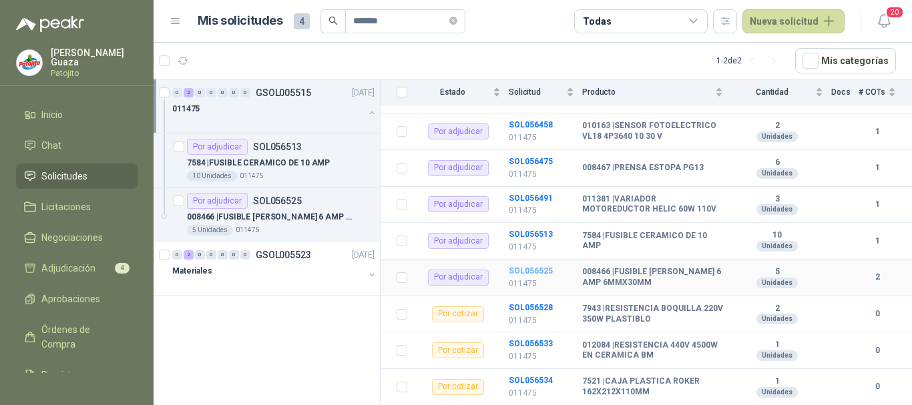
click at [518, 267] on b "SOL056525" at bounding box center [531, 271] width 44 height 9
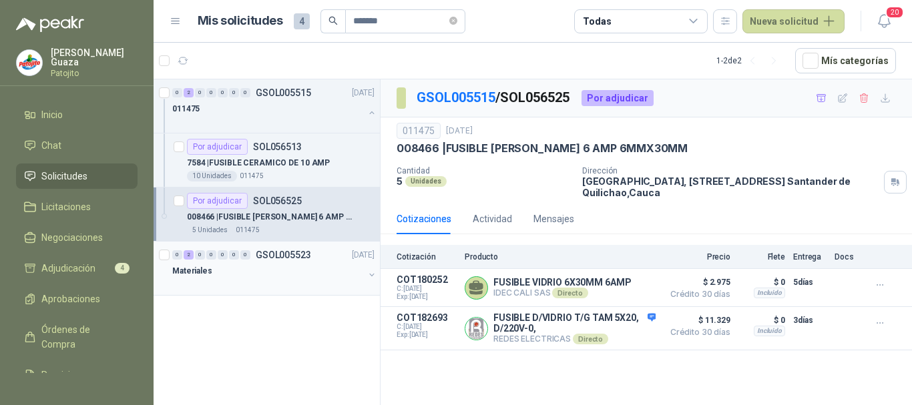
click at [291, 253] on p "GSOL005523" at bounding box center [283, 254] width 55 height 9
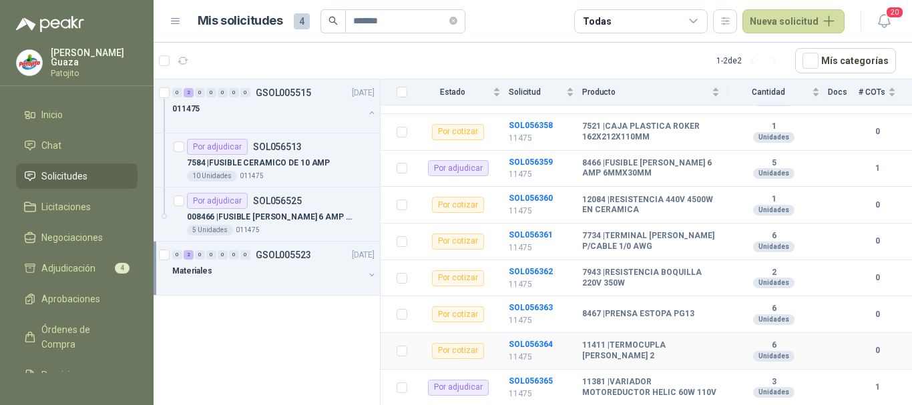
scroll to position [283, 0]
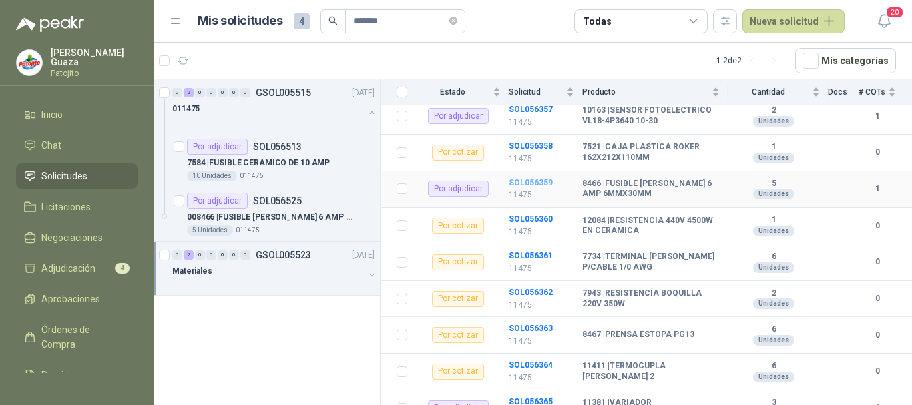
click at [532, 186] on b "SOL056359" at bounding box center [531, 182] width 44 height 9
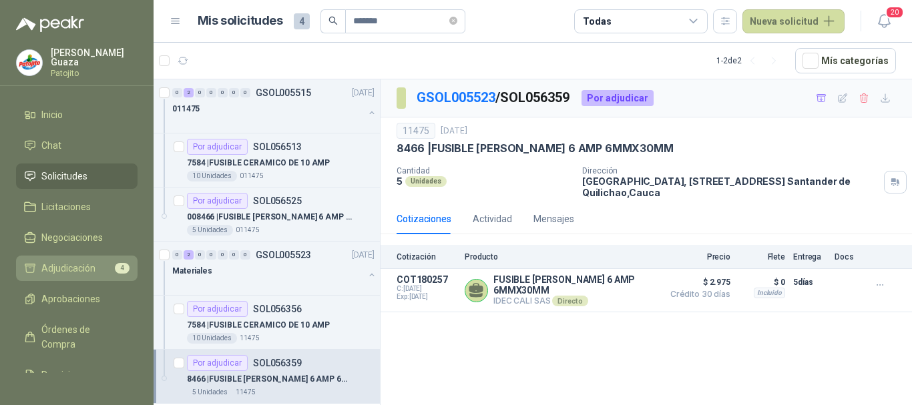
click at [26, 270] on icon at bounding box center [29, 269] width 9 height 8
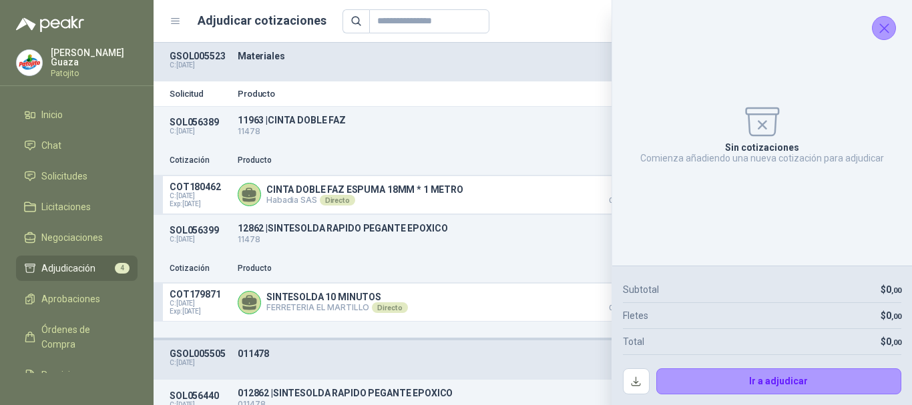
click at [879, 31] on icon "Cerrar" at bounding box center [884, 28] width 17 height 17
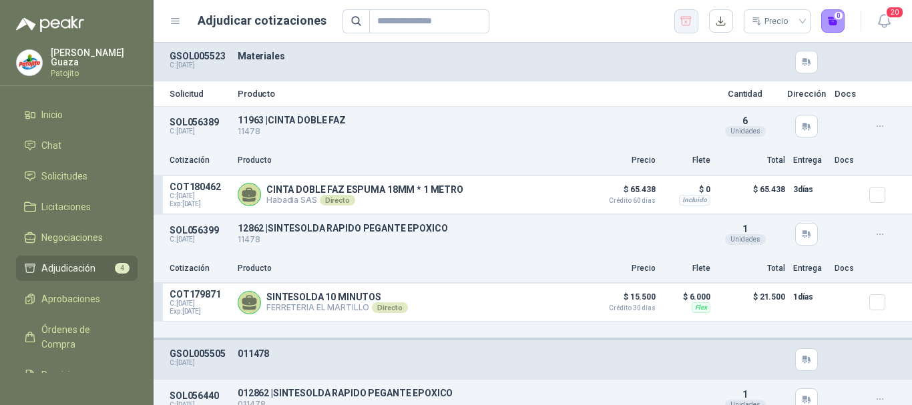
click at [687, 19] on icon "button" at bounding box center [686, 21] width 13 height 13
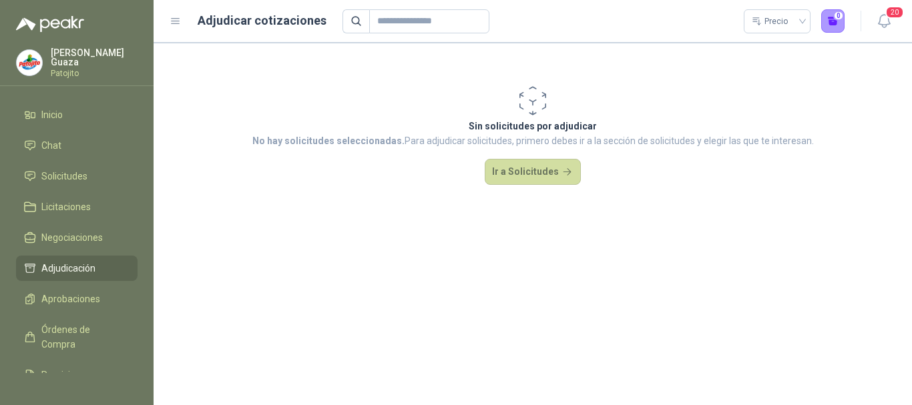
click at [61, 193] on ul "Inicio Chat Solicitudes Licitaciones Negociaciones Adjudicación Aprobaciones Ór…" at bounding box center [77, 237] width 154 height 271
click at [69, 182] on span "Solicitudes" at bounding box center [64, 176] width 46 height 15
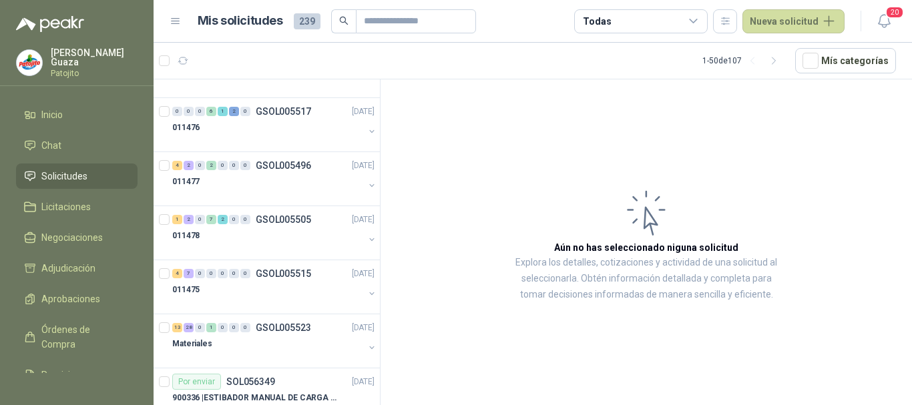
scroll to position [1725, 0]
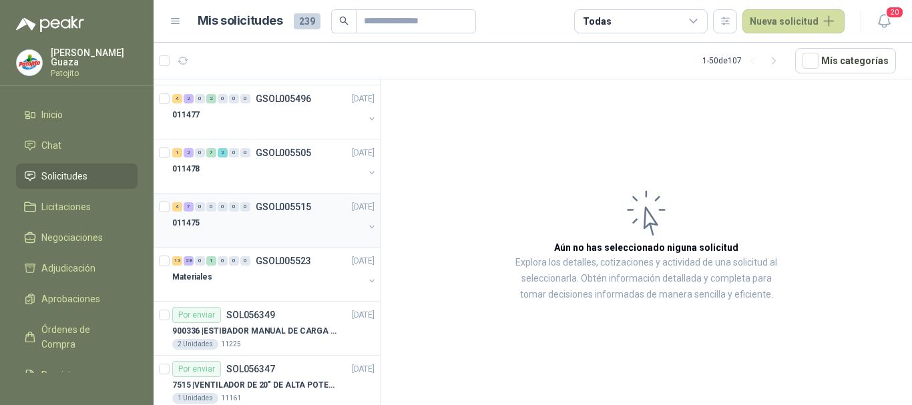
click at [274, 198] on div "4 7 0 0 0 0 0 GSOL005515 [DATE] 011475" at bounding box center [267, 221] width 226 height 54
click at [282, 204] on p "GSOL005515" at bounding box center [283, 206] width 55 height 9
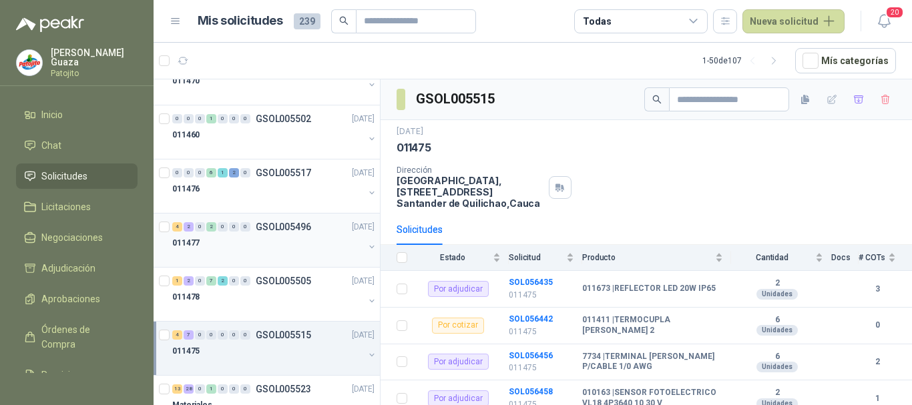
scroll to position [1592, 0]
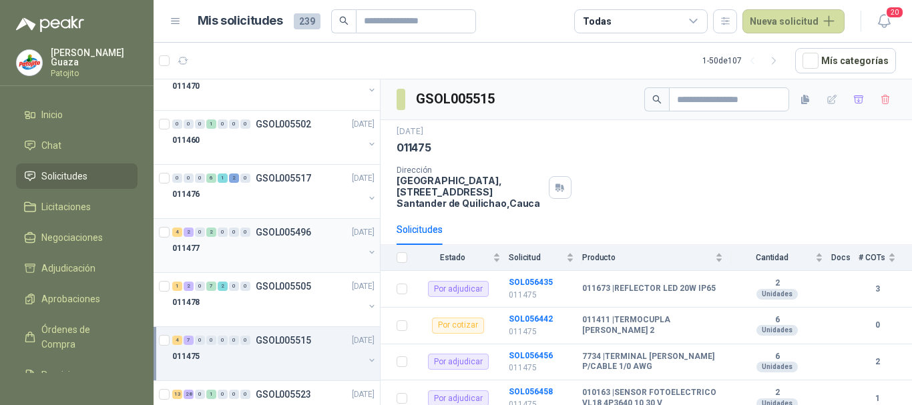
click at [275, 225] on div "4 2 0 2 0 0 0 GSOL005496 [DATE]" at bounding box center [274, 232] width 205 height 16
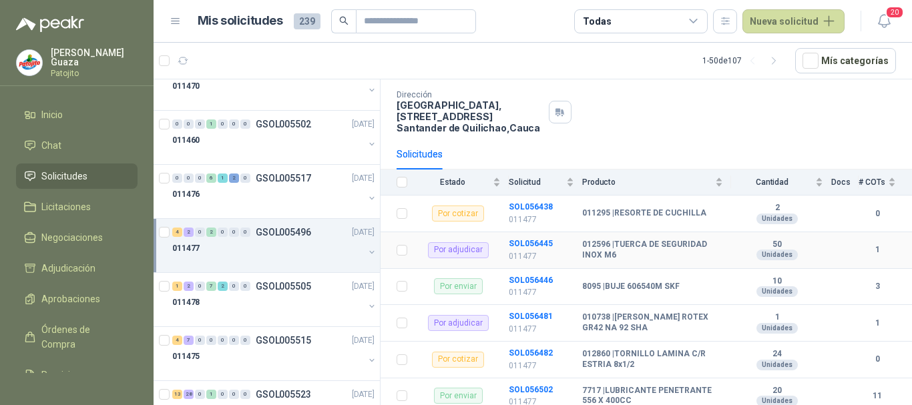
scroll to position [43, 0]
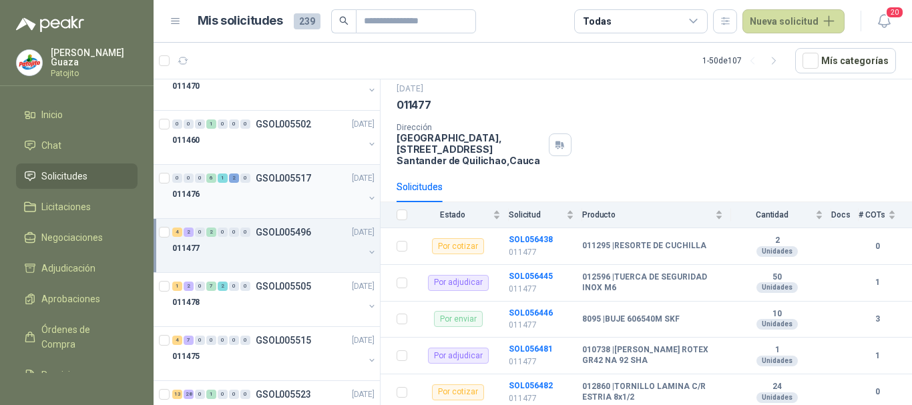
click at [269, 179] on p "GSOL005517" at bounding box center [283, 178] width 55 height 9
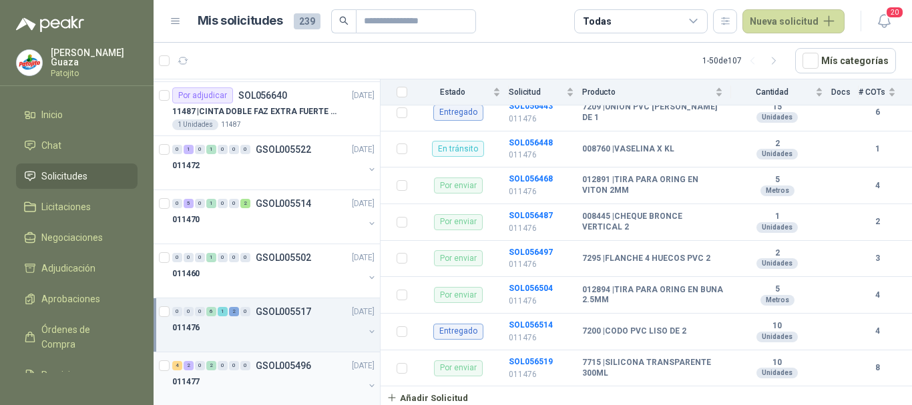
scroll to position [1391, 0]
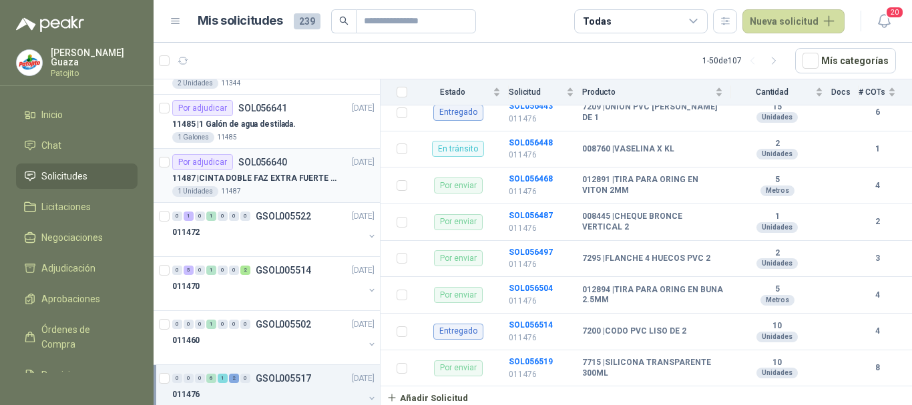
click at [275, 160] on p "SOL056640" at bounding box center [262, 162] width 49 height 9
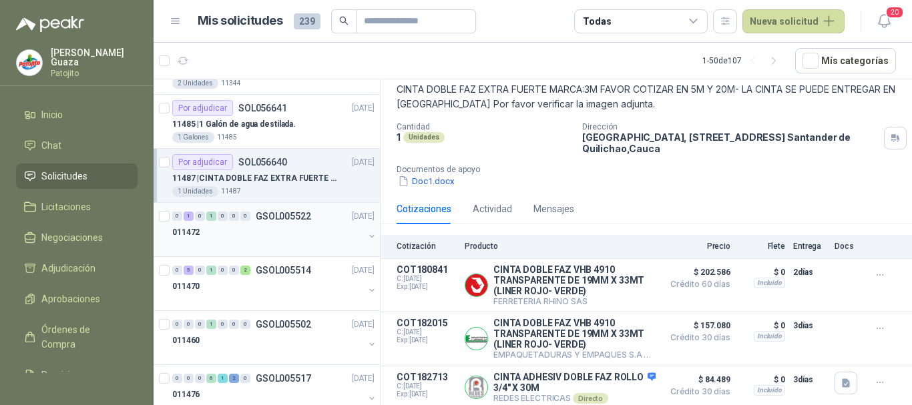
scroll to position [1325, 0]
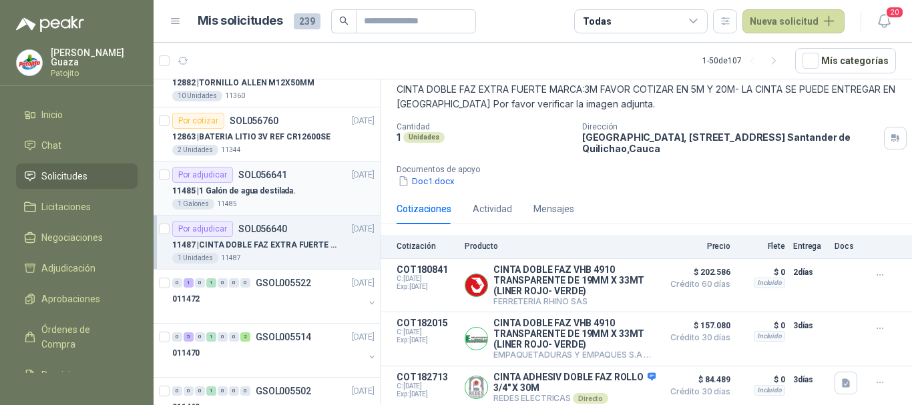
click at [260, 172] on p "SOL056641" at bounding box center [262, 174] width 49 height 9
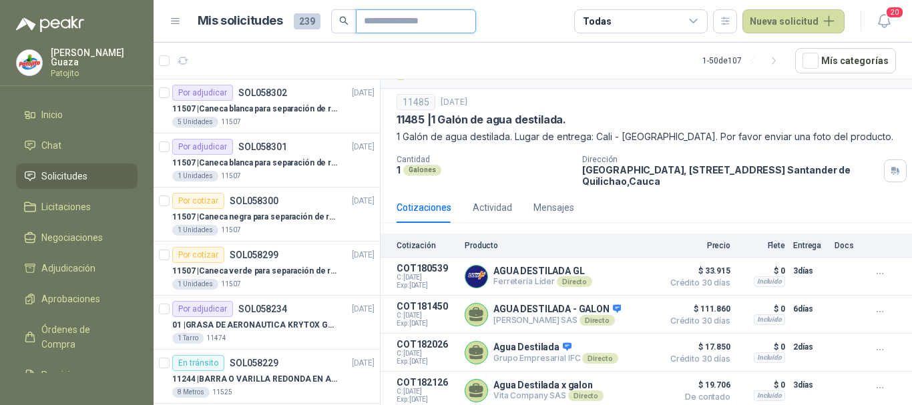
click at [404, 27] on input "text" at bounding box center [411, 21] width 94 height 23
type input "*******"
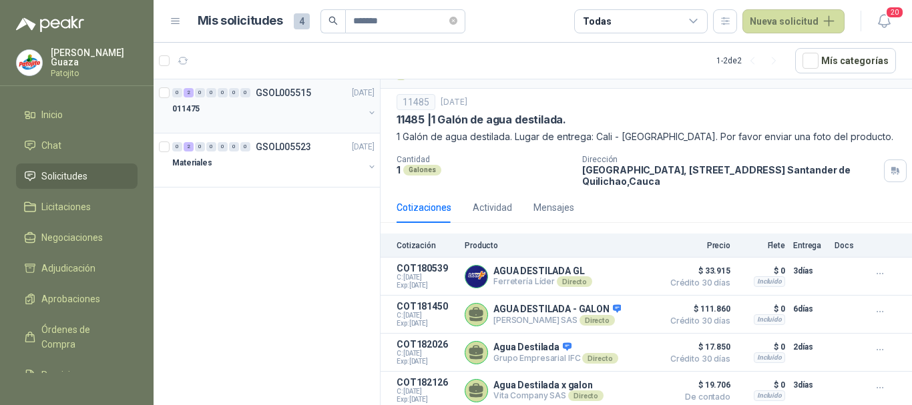
click at [277, 96] on p "GSOL005515" at bounding box center [283, 92] width 55 height 9
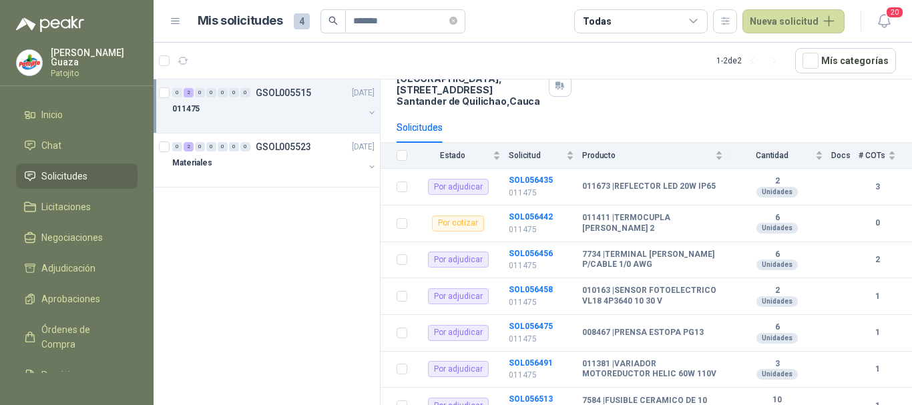
scroll to position [134, 0]
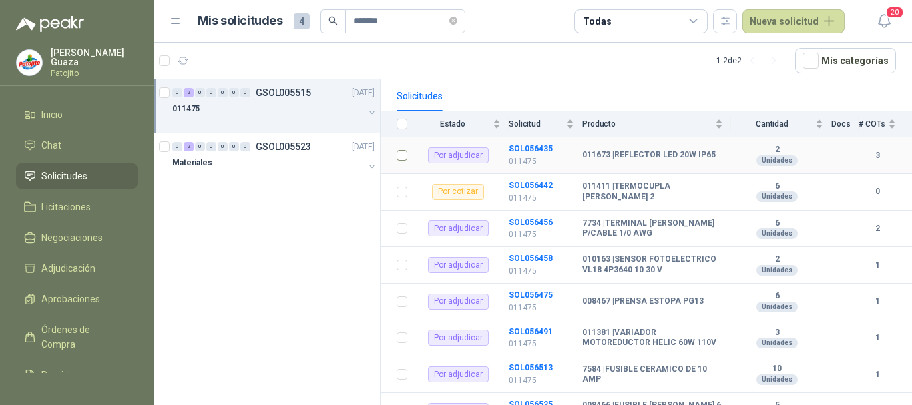
click at [404, 150] on label at bounding box center [402, 155] width 11 height 15
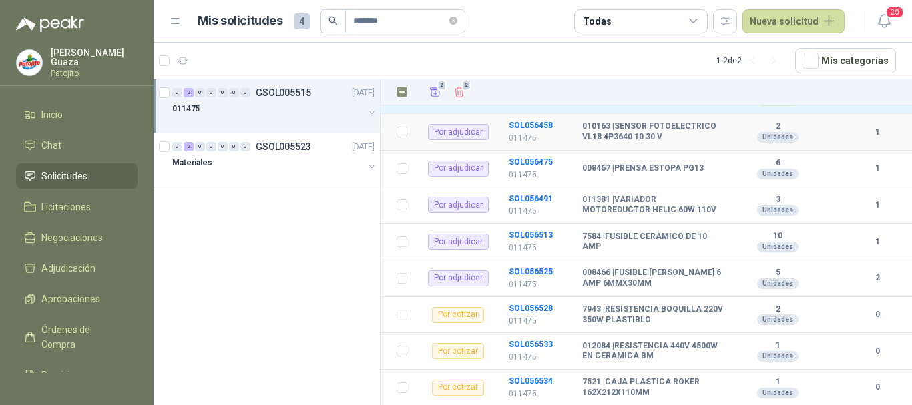
scroll to position [267, 0]
click at [408, 280] on td at bounding box center [398, 278] width 35 height 37
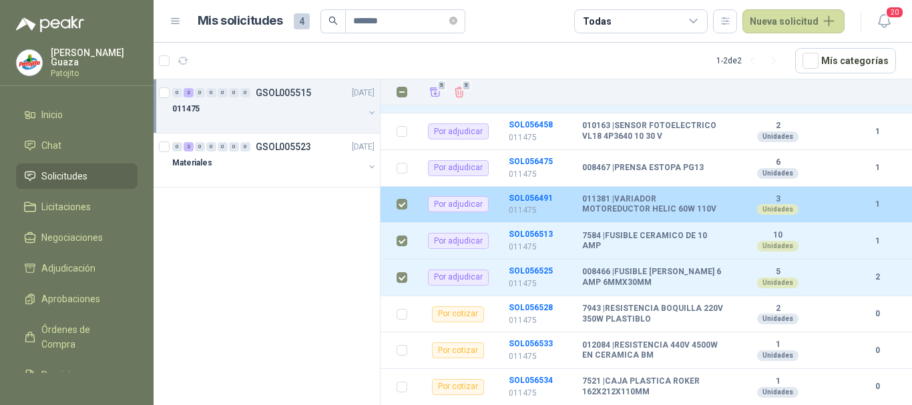
scroll to position [200, 0]
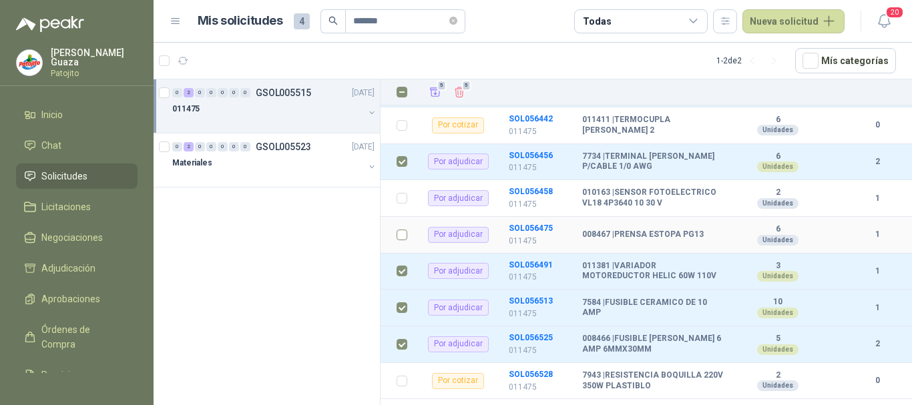
click at [400, 242] on label at bounding box center [402, 235] width 11 height 15
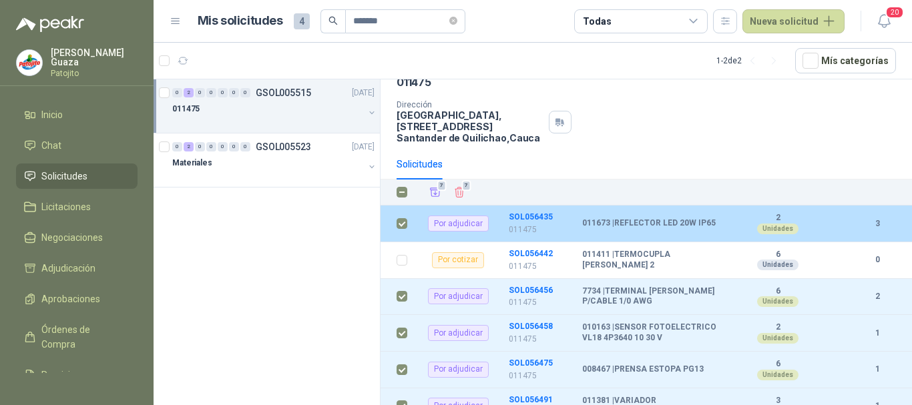
scroll to position [0, 0]
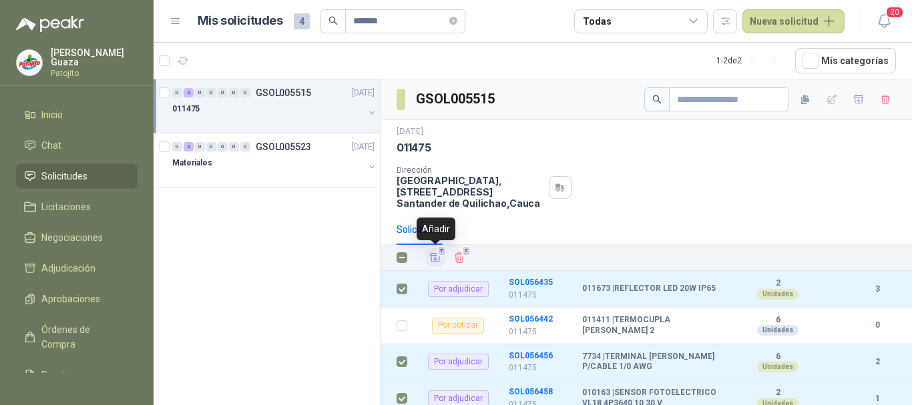
click at [430, 254] on icon "Añadir" at bounding box center [436, 258] width 12 height 12
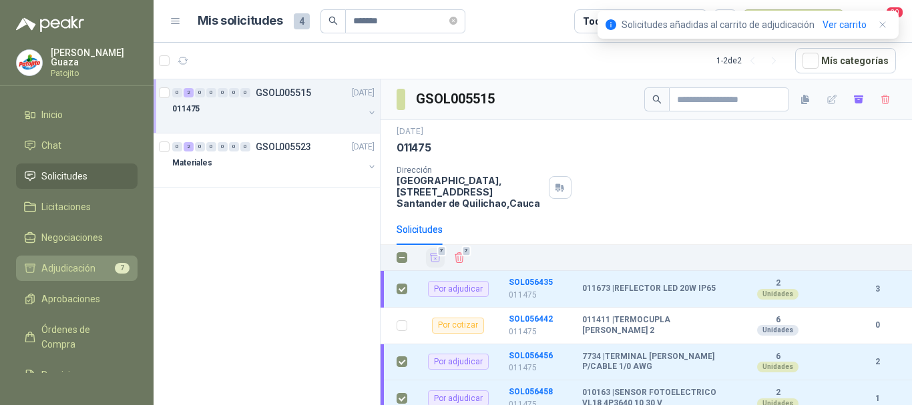
click at [88, 271] on span "Adjudicación" at bounding box center [68, 268] width 54 height 15
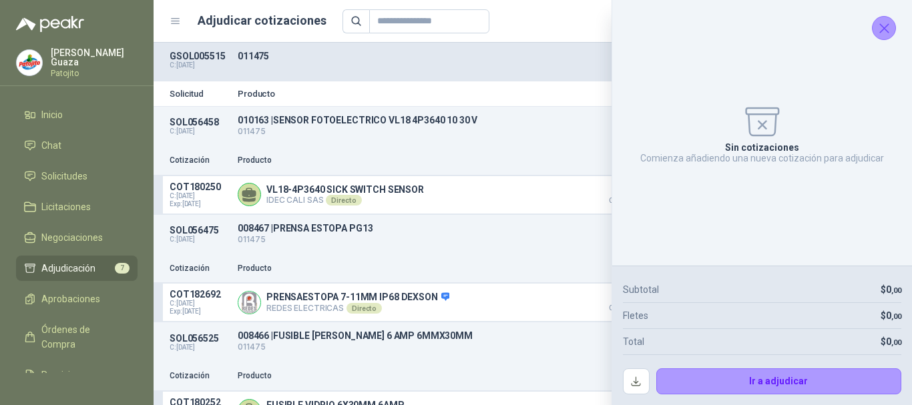
click at [893, 18] on div "Sin cotizaciones Comienza añadiendo una nueva cotización para adjudicar" at bounding box center [762, 133] width 279 height 244
click at [886, 24] on icon "Cerrar" at bounding box center [884, 28] width 17 height 17
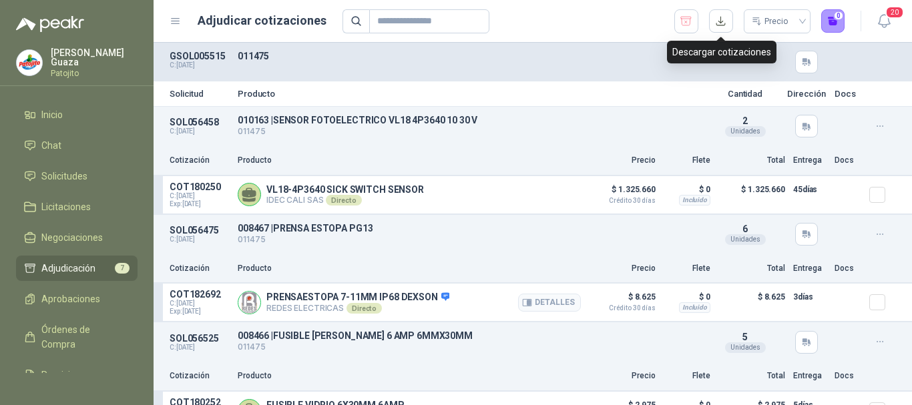
drag, startPoint x: 721, startPoint y: 22, endPoint x: 558, endPoint y: 292, distance: 315.6
click at [721, 22] on button "button" at bounding box center [721, 21] width 24 height 24
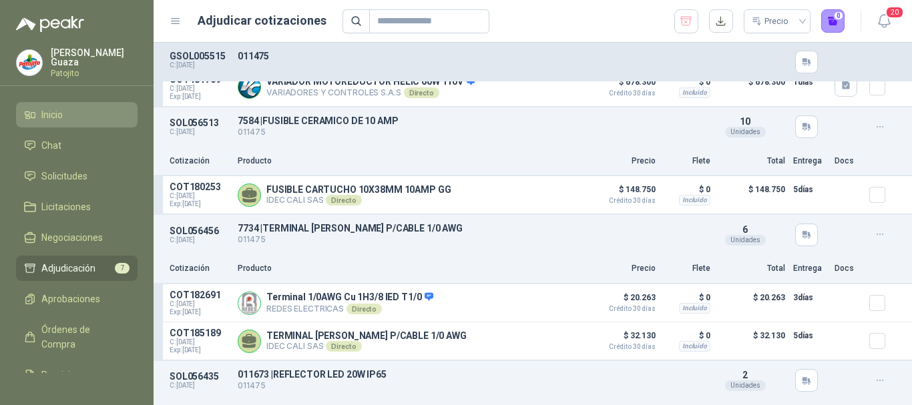
scroll to position [316, 0]
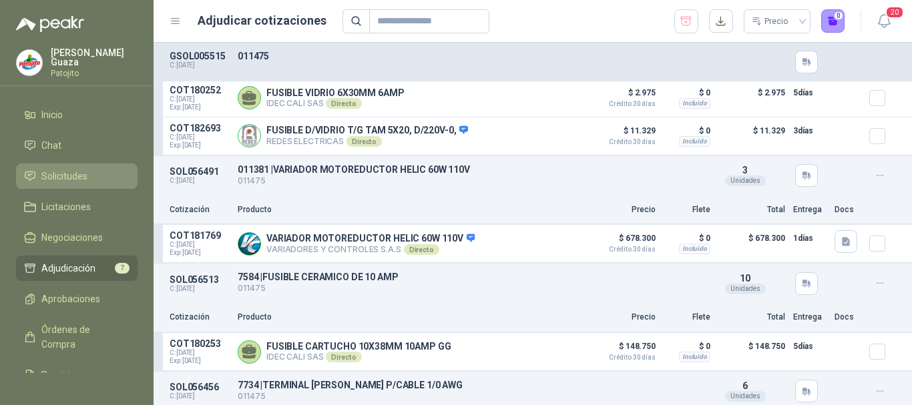
click at [90, 177] on li "Solicitudes" at bounding box center [77, 176] width 106 height 15
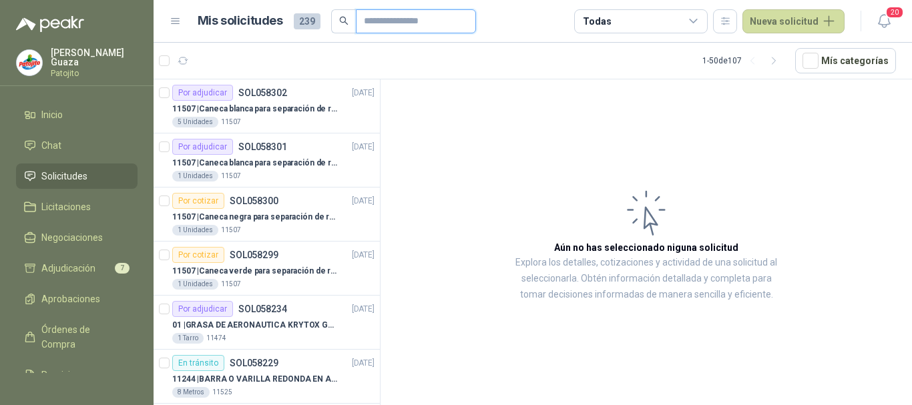
click at [391, 25] on input "text" at bounding box center [411, 21] width 94 height 23
type input "*******"
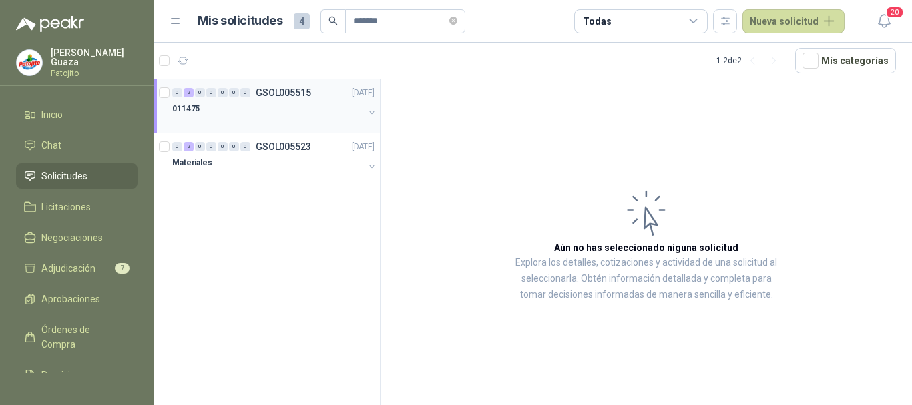
click at [291, 90] on p "GSOL005515" at bounding box center [283, 92] width 55 height 9
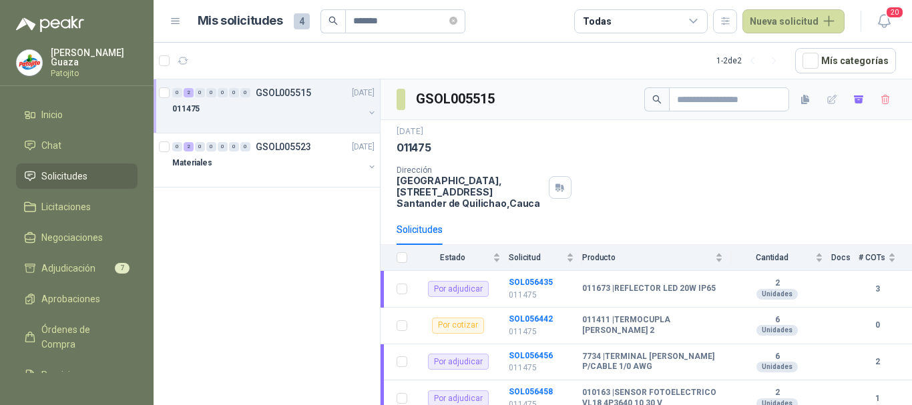
scroll to position [67, 0]
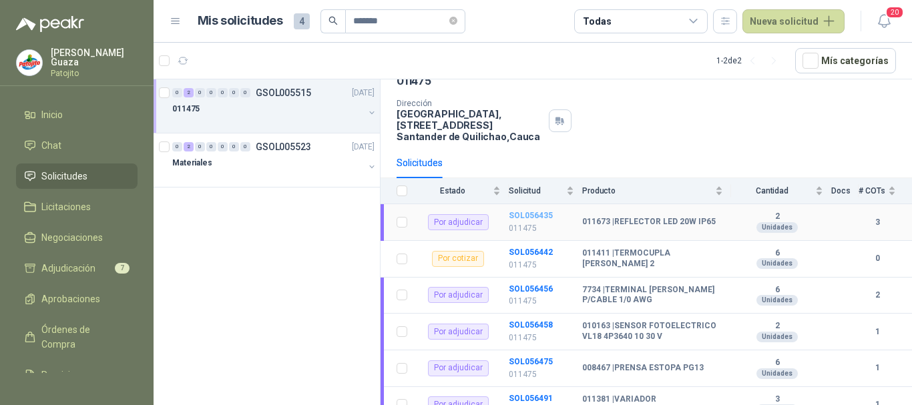
click at [544, 215] on b "SOL056435" at bounding box center [531, 215] width 44 height 9
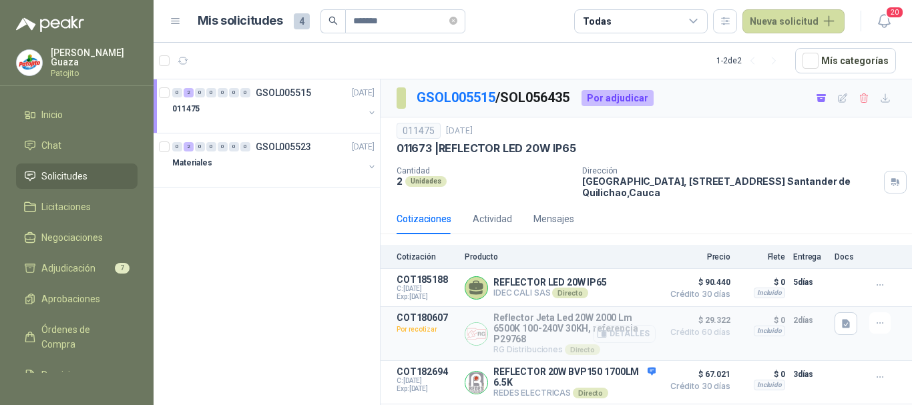
click at [631, 333] on button "Detalles" at bounding box center [624, 334] width 63 height 18
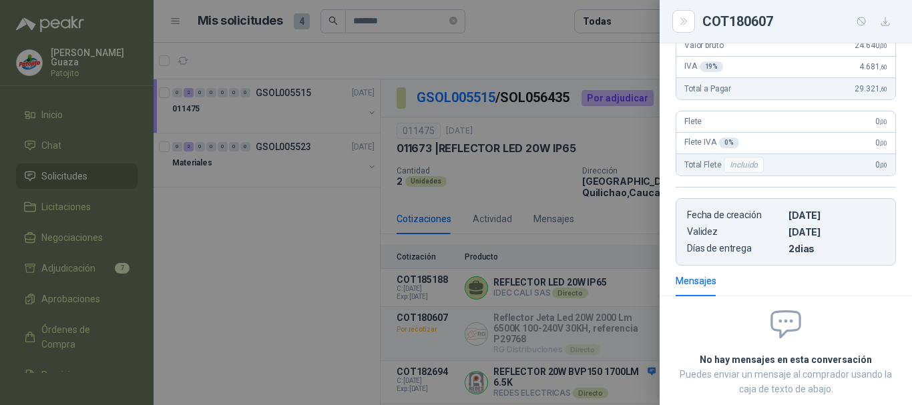
scroll to position [297, 0]
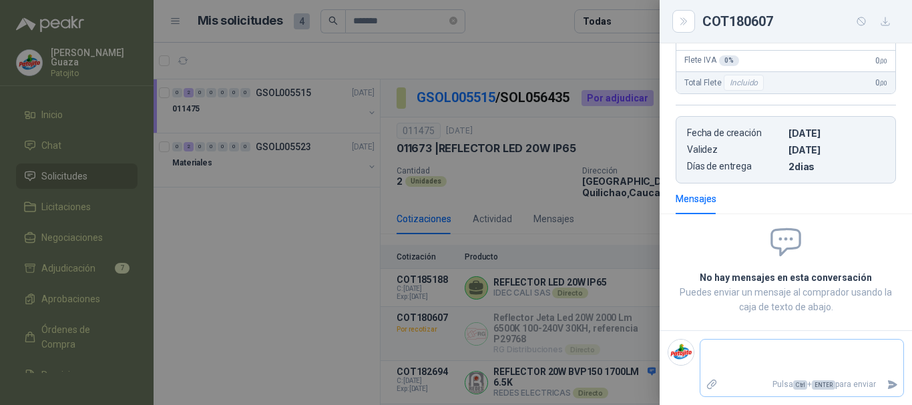
click at [773, 351] on textarea at bounding box center [802, 358] width 203 height 31
type textarea "*"
type textarea "**"
type textarea "***"
type textarea "****"
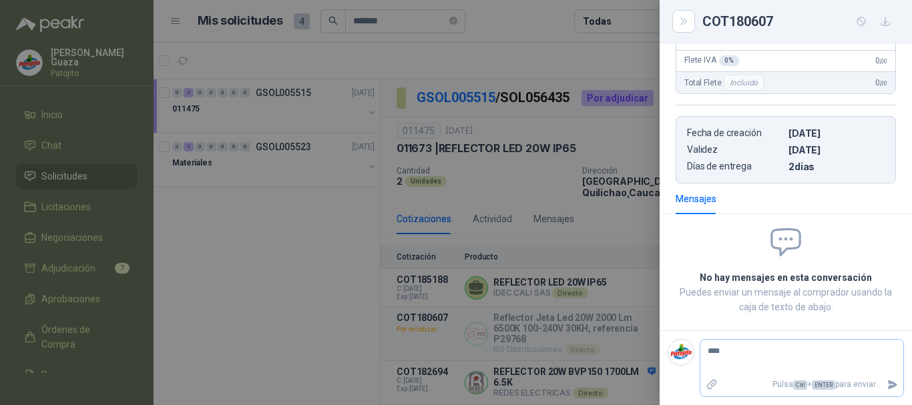
type textarea "****"
type textarea "******"
type textarea "*******"
type textarea "********"
type textarea "*********"
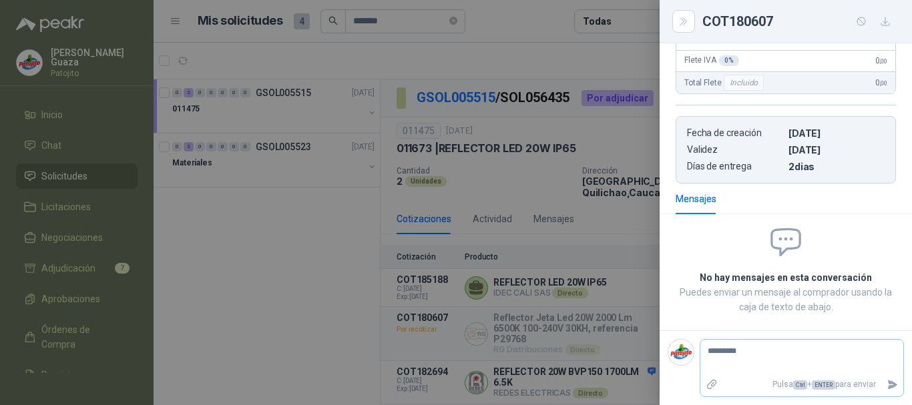
type textarea "**********"
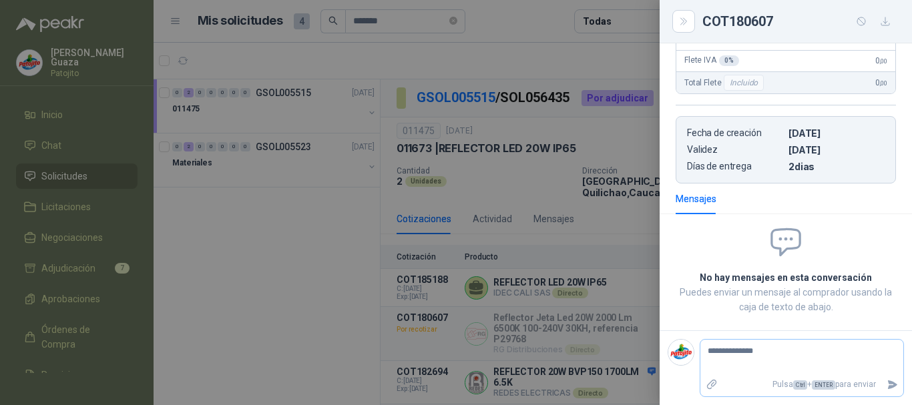
type textarea "**********"
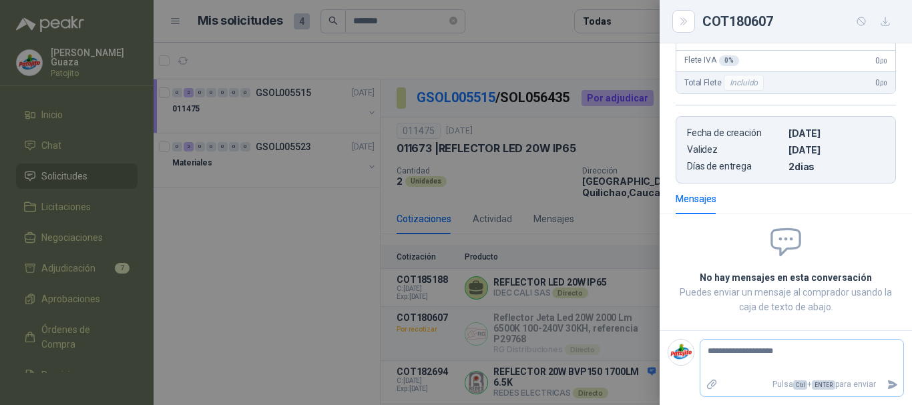
type textarea "**********"
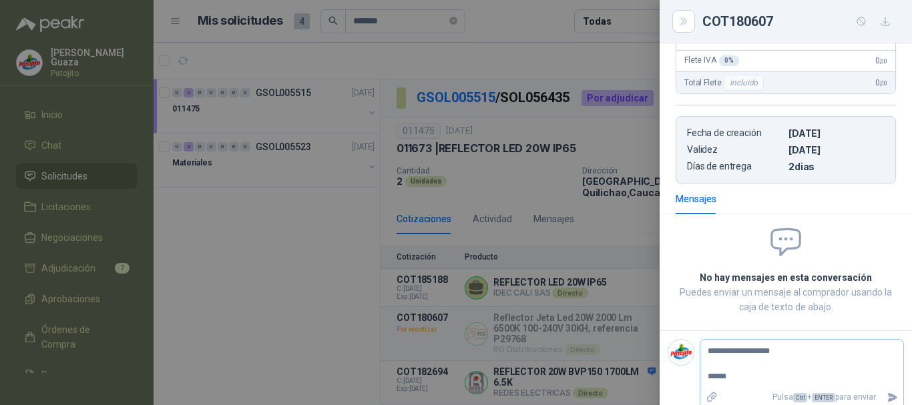
type textarea "**********"
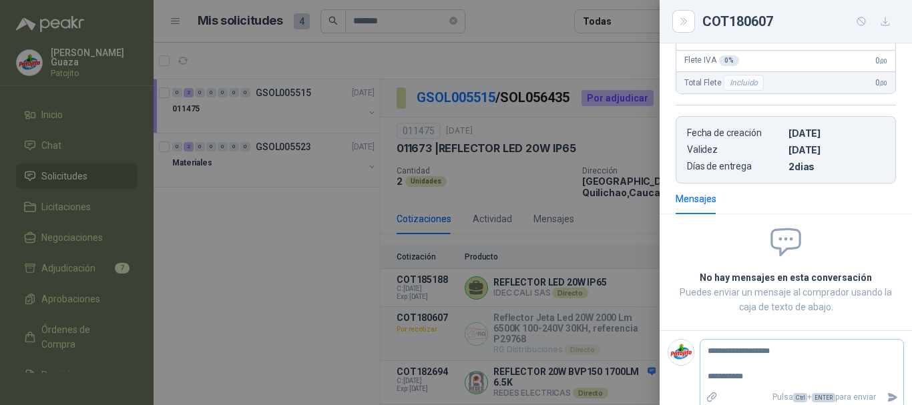
type textarea "**********"
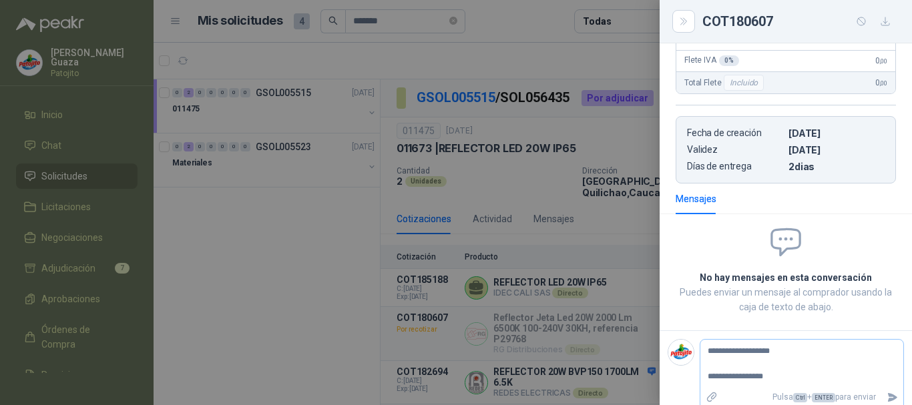
type textarea "**********"
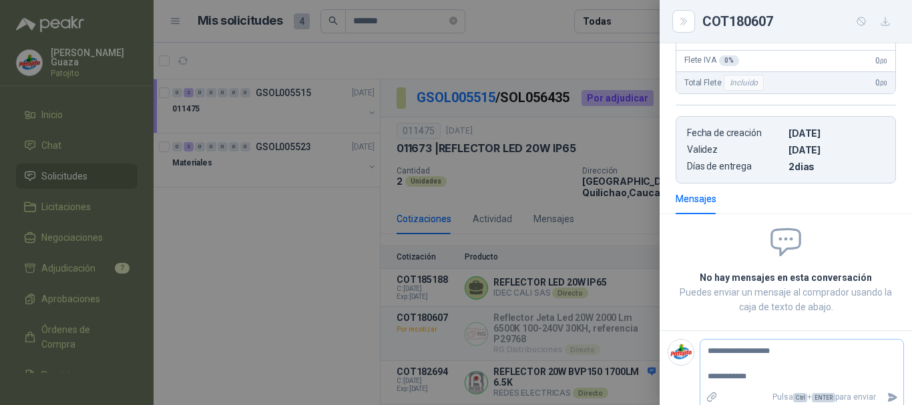
type textarea "**********"
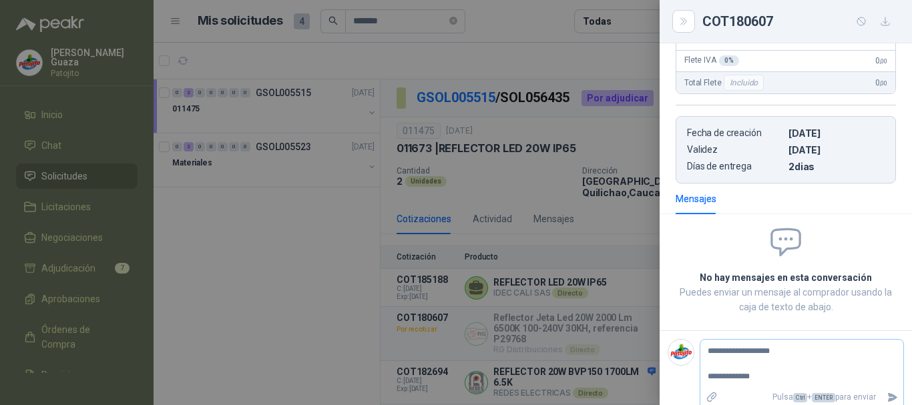
type textarea "**********"
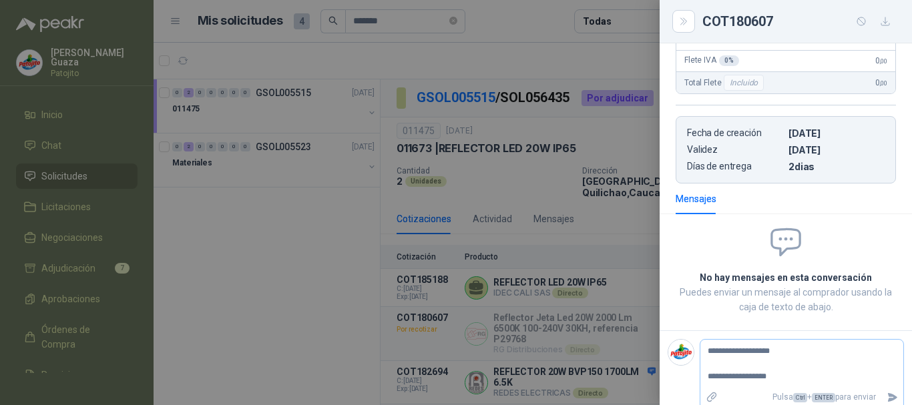
type textarea "**********"
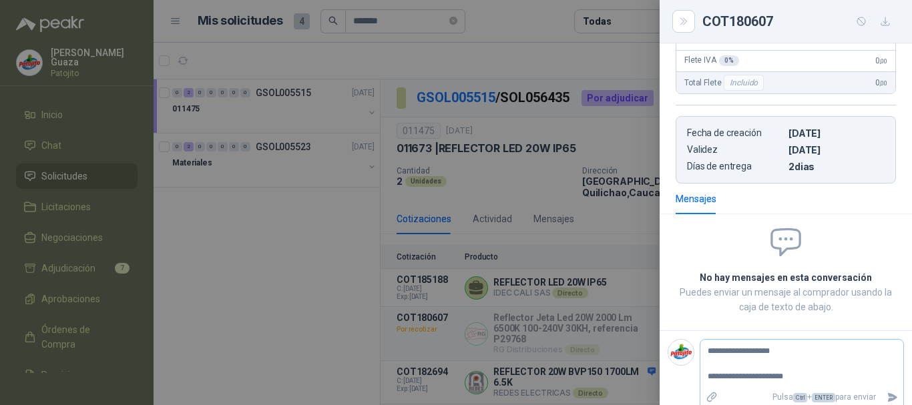
type textarea "**********"
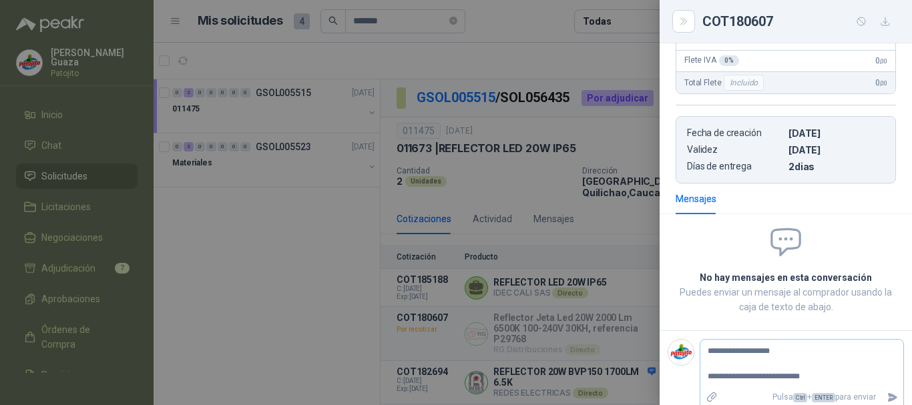
type textarea "**********"
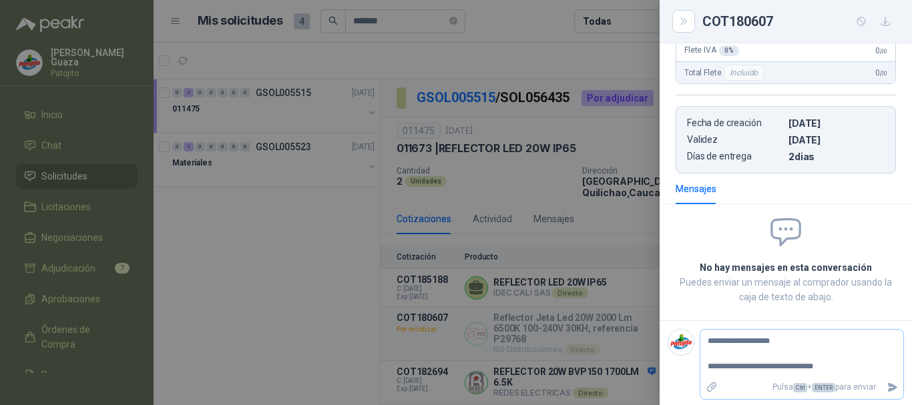
scroll to position [309, 0]
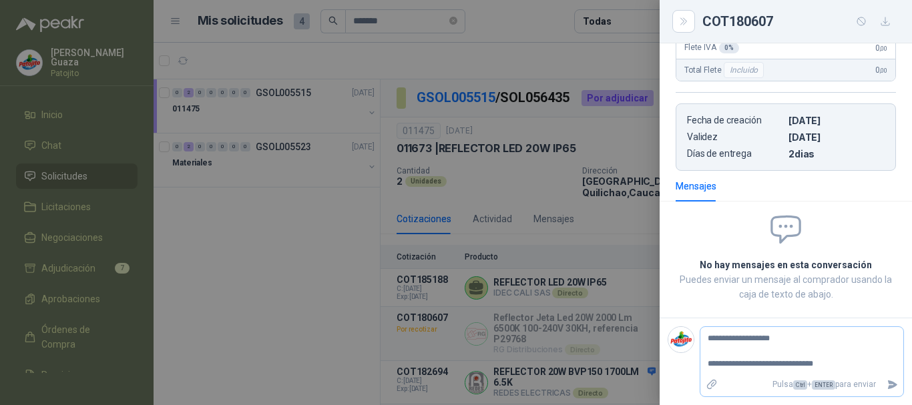
type textarea "**********"
click at [887, 389] on icon "Enviar" at bounding box center [892, 384] width 11 height 11
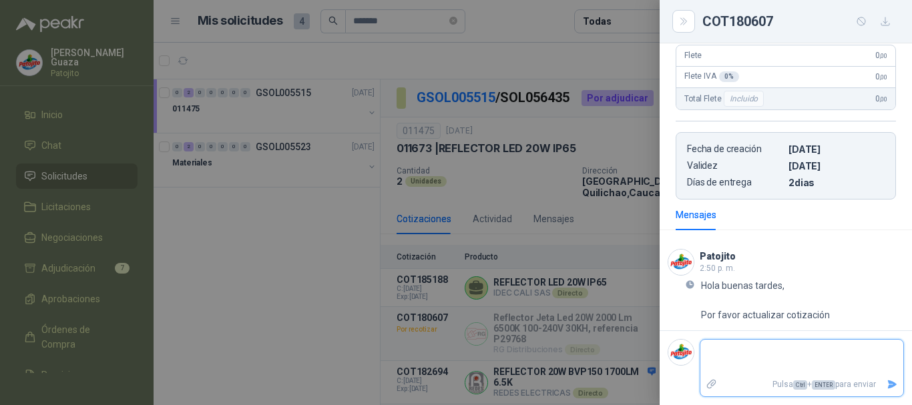
scroll to position [281, 0]
click at [673, 18] on button "Close" at bounding box center [684, 21] width 23 height 23
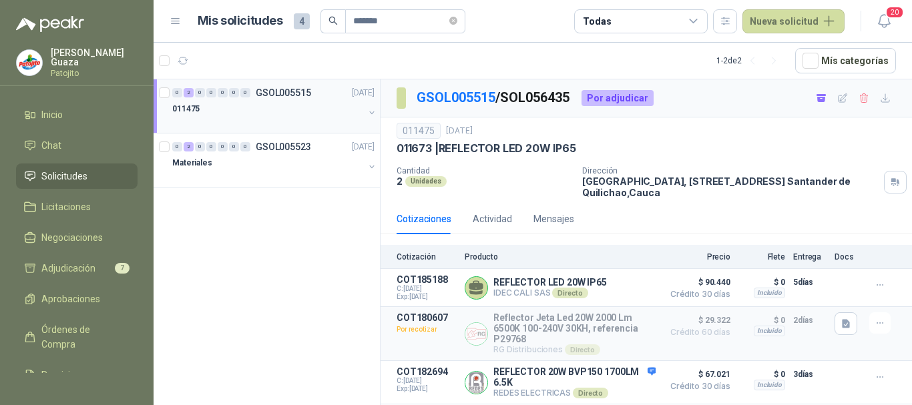
click at [299, 94] on p "GSOL005515" at bounding box center [283, 92] width 55 height 9
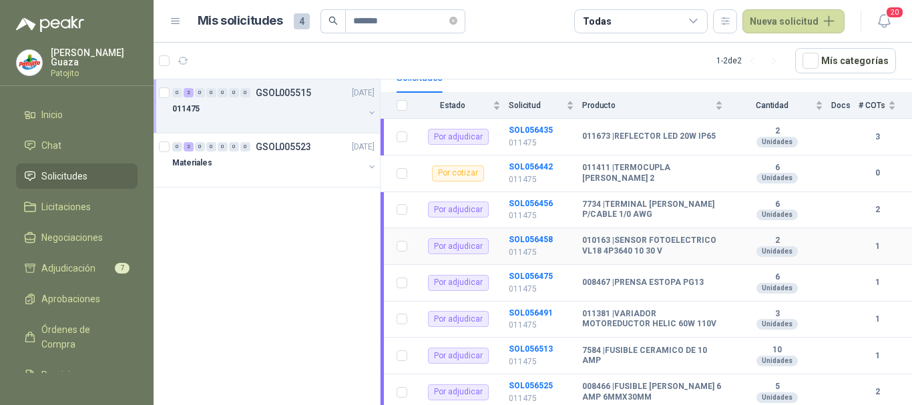
scroll to position [85, 0]
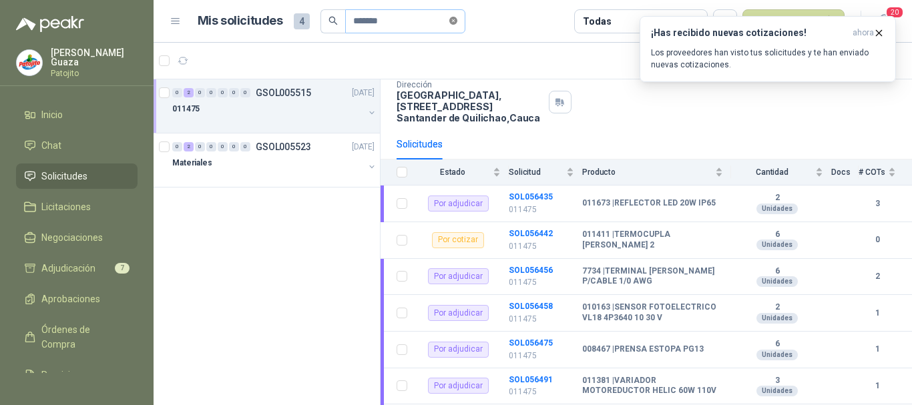
click at [458, 27] on span at bounding box center [454, 21] width 8 height 13
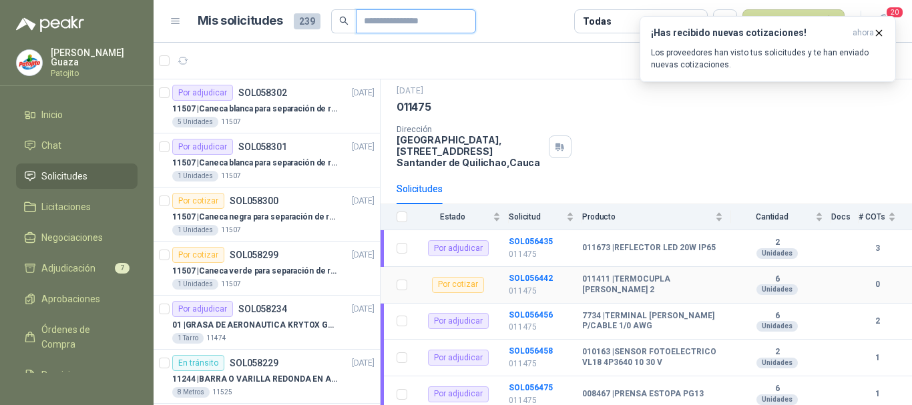
scroll to position [0, 0]
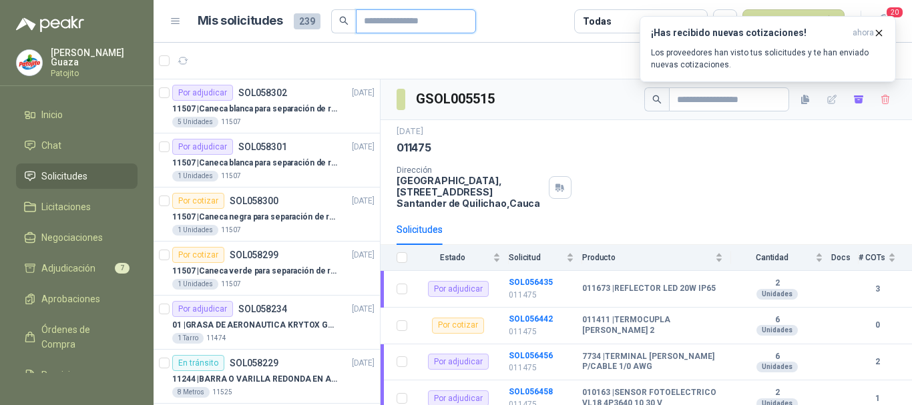
click at [389, 28] on input "text" at bounding box center [411, 21] width 94 height 23
type input "******"
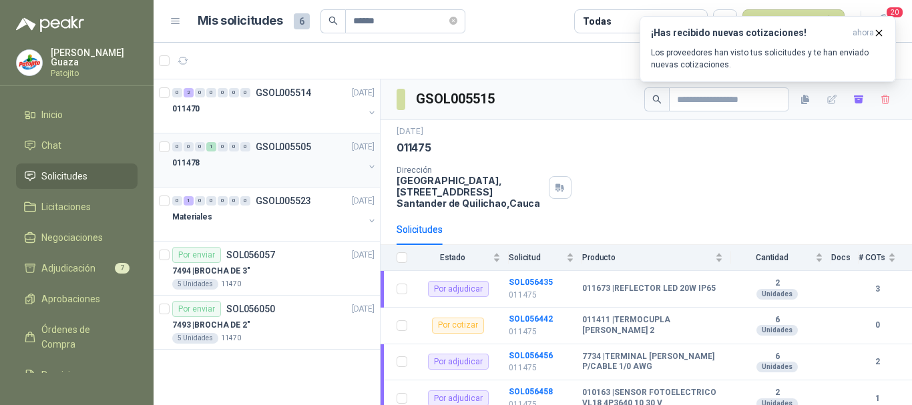
click at [283, 150] on p "GSOL005505" at bounding box center [283, 146] width 55 height 9
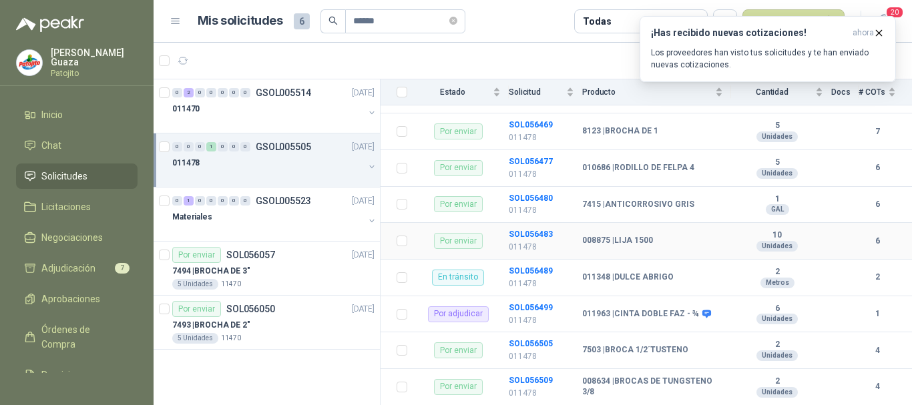
scroll to position [323, 0]
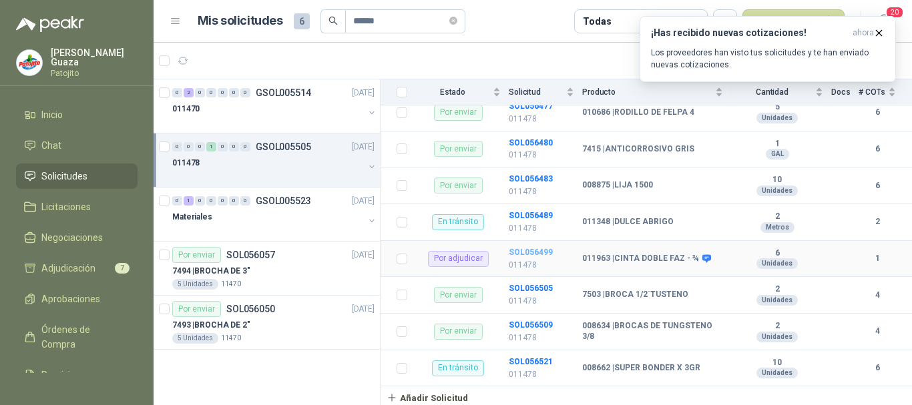
click at [540, 251] on b "SOL056499" at bounding box center [531, 252] width 44 height 9
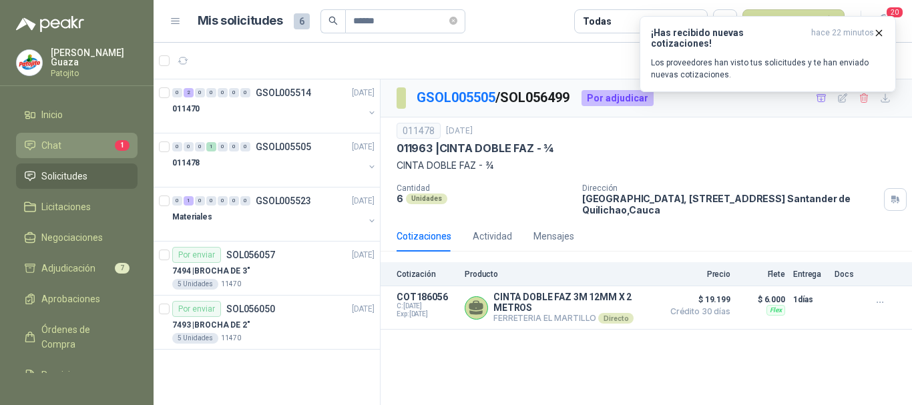
click at [61, 152] on li "Chat 1" at bounding box center [77, 145] width 106 height 15
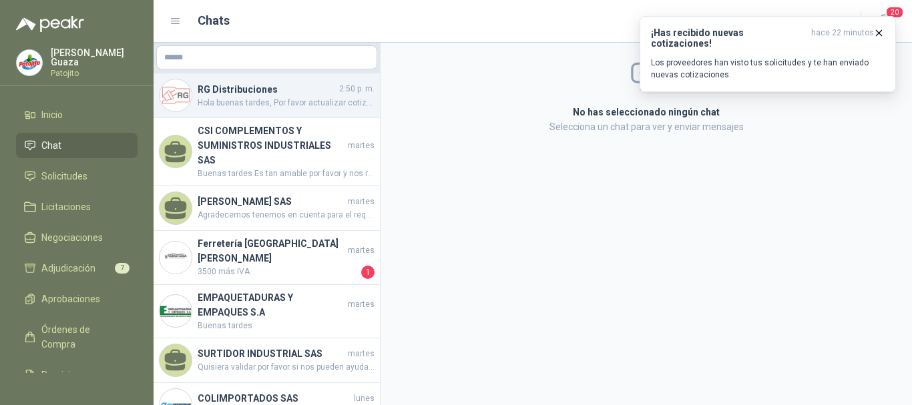
click at [277, 104] on span "Hola buenas tardes, Por favor actualizar cotización" at bounding box center [286, 103] width 177 height 13
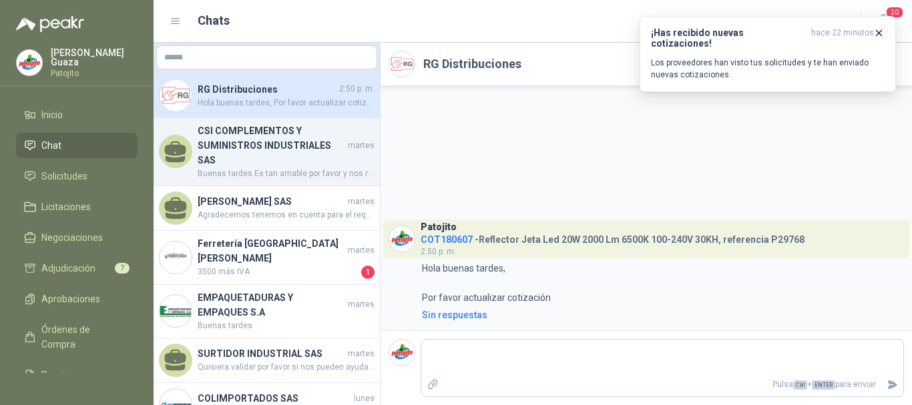
click at [255, 133] on h4 "CSI COMPLEMENTOS Y SUMINISTROS INDUSTRIALES SAS" at bounding box center [272, 146] width 148 height 44
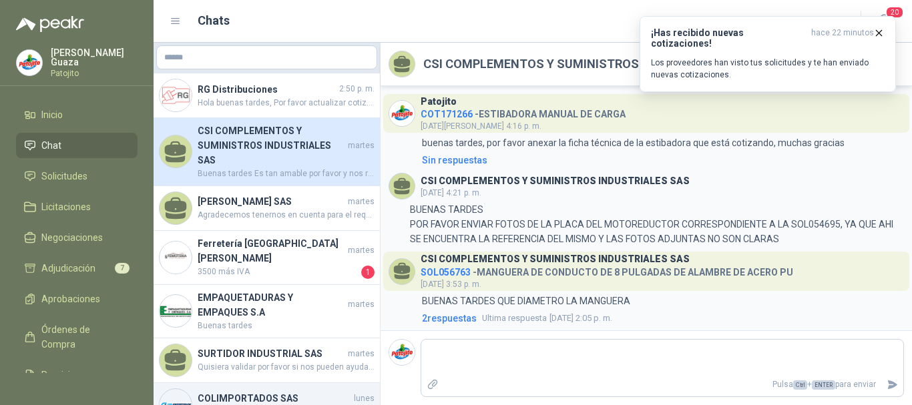
scroll to position [514, 0]
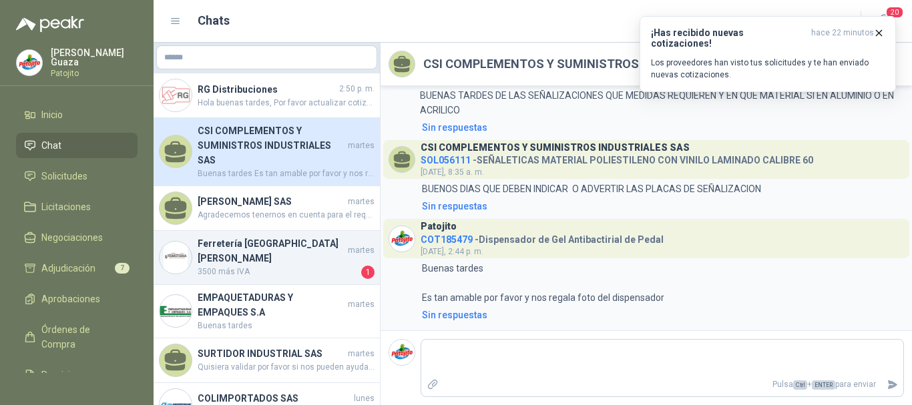
click at [280, 266] on span "3500 más IVA" at bounding box center [278, 272] width 161 height 13
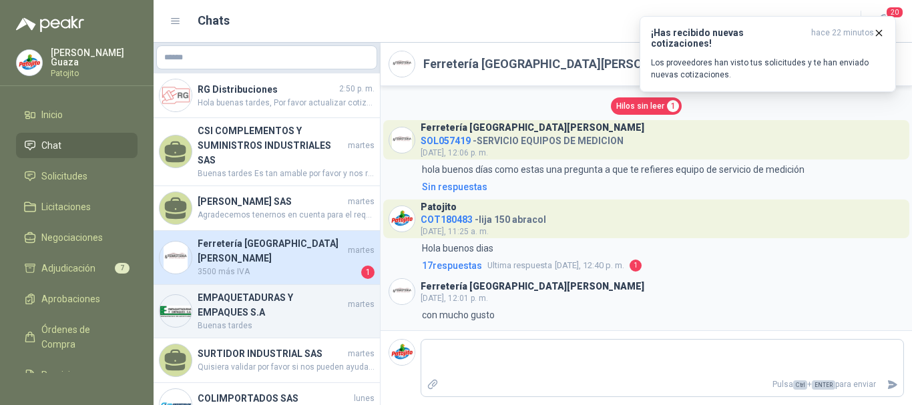
click at [263, 291] on h4 "EMPAQUETADURAS Y EMPAQUES S.A" at bounding box center [272, 305] width 148 height 29
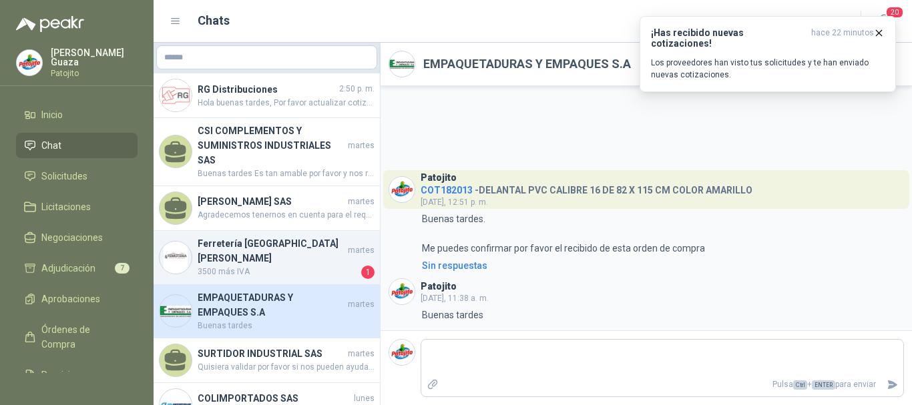
click at [258, 266] on span "3500 más IVA" at bounding box center [278, 272] width 161 height 13
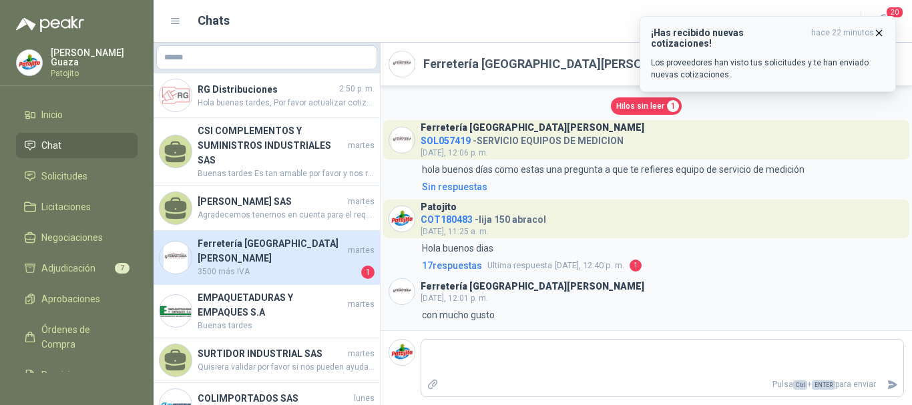
click at [740, 33] on h3 "¡Has recibido nuevas cotizaciones!" at bounding box center [728, 37] width 155 height 21
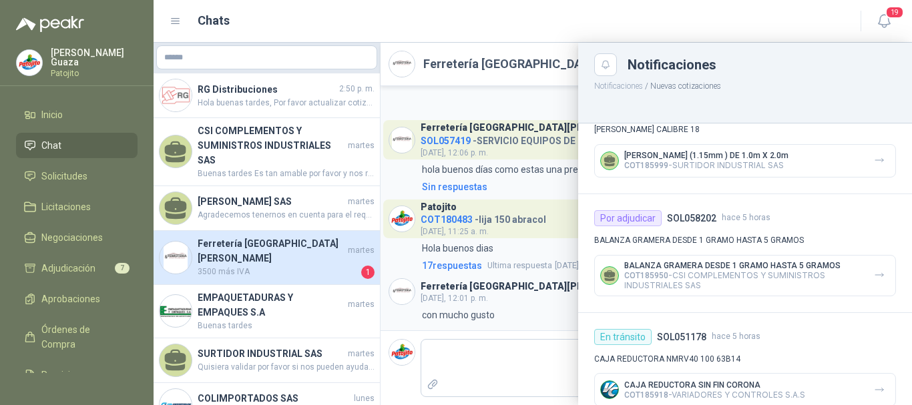
scroll to position [735, 0]
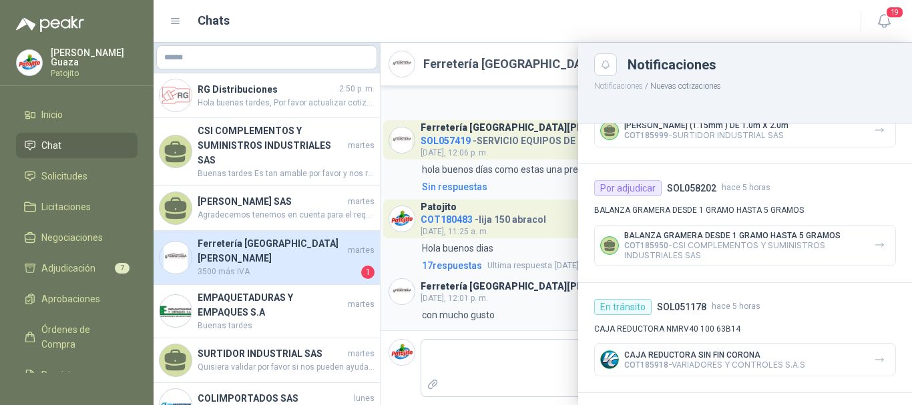
click at [522, 29] on div "Chats" at bounding box center [507, 20] width 675 height 19
click at [626, 62] on div "Notificaciones" at bounding box center [745, 64] width 302 height 23
drag, startPoint x: 606, startPoint y: 69, endPoint x: 579, endPoint y: 74, distance: 27.2
click at [605, 69] on icon "Close" at bounding box center [606, 65] width 8 height 8
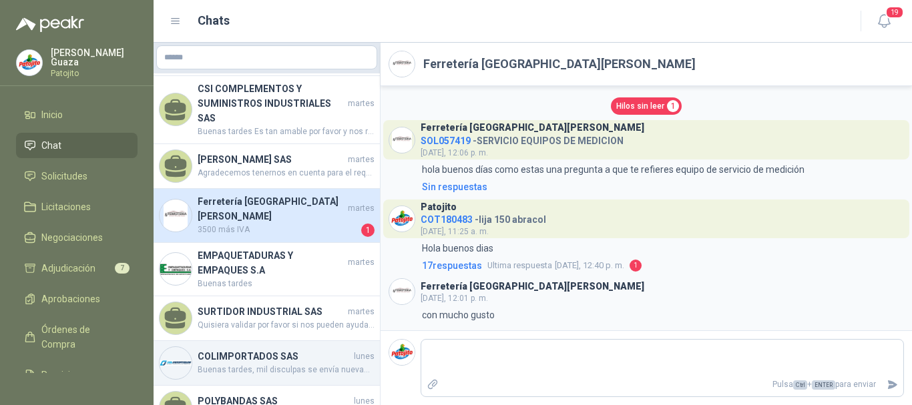
scroll to position [0, 0]
